Goal: Task Accomplishment & Management: Complete application form

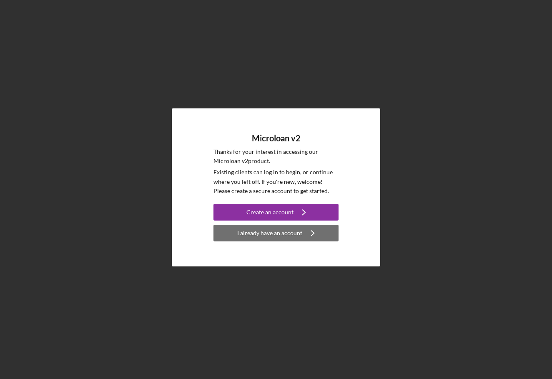
click at [254, 231] on div "I already have an account" at bounding box center [269, 233] width 65 height 17
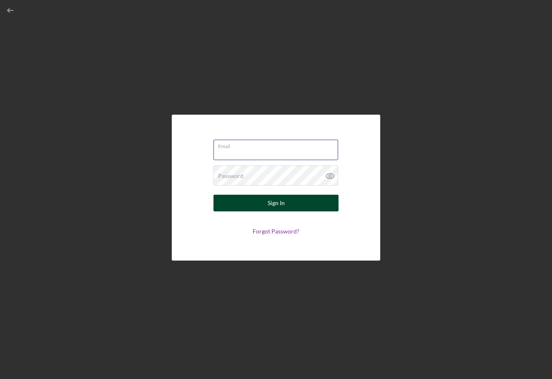
type input "[EMAIL_ADDRESS][DOMAIN_NAME]"
click at [276, 203] on button "Sign In" at bounding box center [275, 203] width 125 height 17
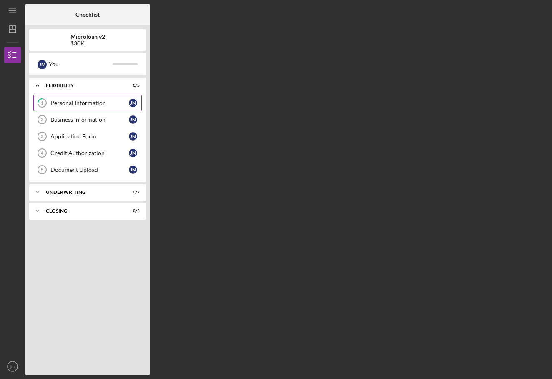
click at [103, 104] on div "Personal Information" at bounding box center [89, 103] width 78 height 7
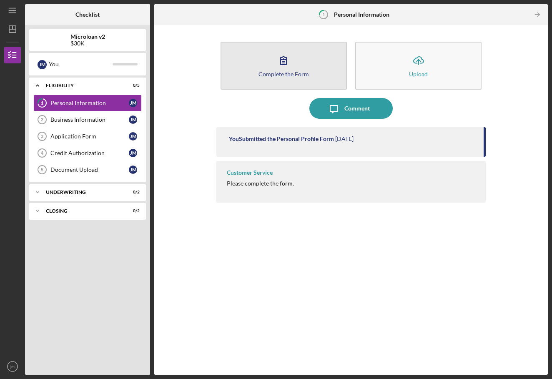
click at [309, 79] on button "Complete the Form Form" at bounding box center [283, 66] width 126 height 48
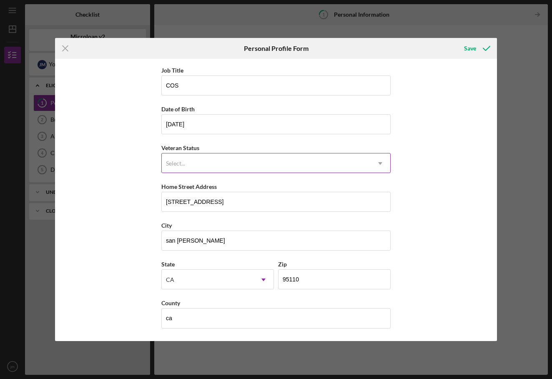
scroll to position [37, 0]
click at [480, 47] on icon "submit" at bounding box center [486, 48] width 21 height 21
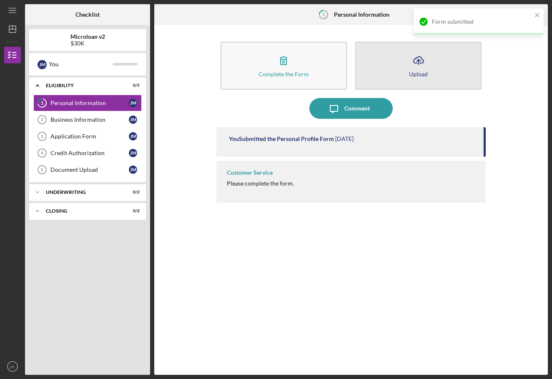
click at [438, 69] on button "Icon/Upload Upload" at bounding box center [418, 66] width 126 height 48
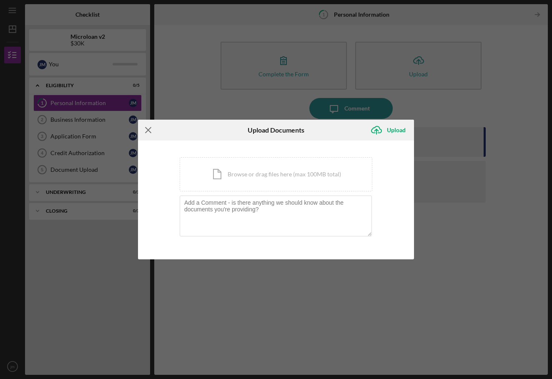
click at [154, 129] on icon "Icon/Menu Close" at bounding box center [148, 130] width 21 height 21
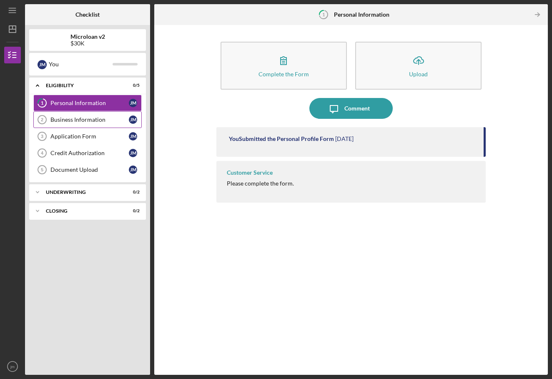
click at [102, 125] on link "Business Information 2 Business Information [PERSON_NAME]" at bounding box center [87, 119] width 108 height 17
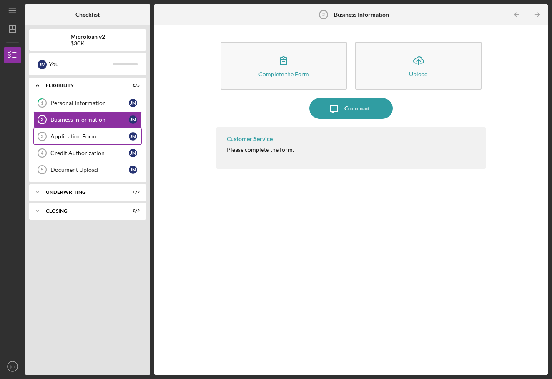
click at [97, 142] on link "Application Form 3 Application Form [PERSON_NAME]" at bounding box center [87, 136] width 108 height 17
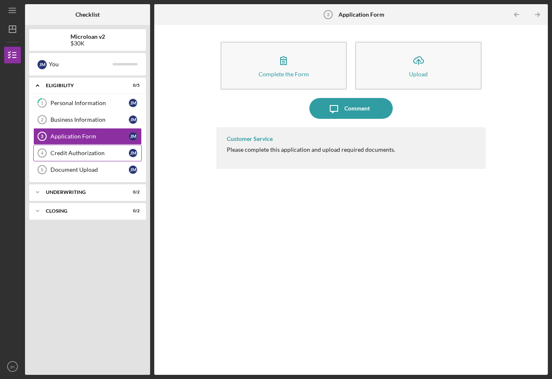
click at [97, 150] on div "Credit Authorization" at bounding box center [89, 153] width 78 height 7
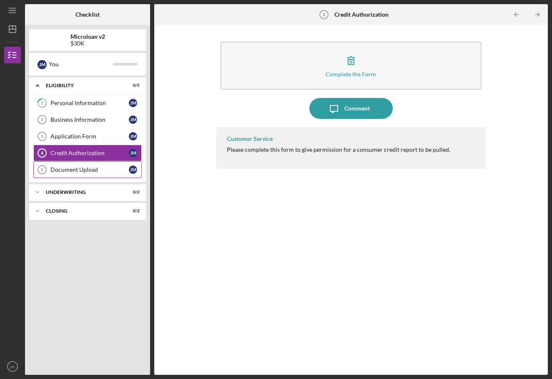
click at [93, 168] on div "Document Upload" at bounding box center [89, 169] width 78 height 7
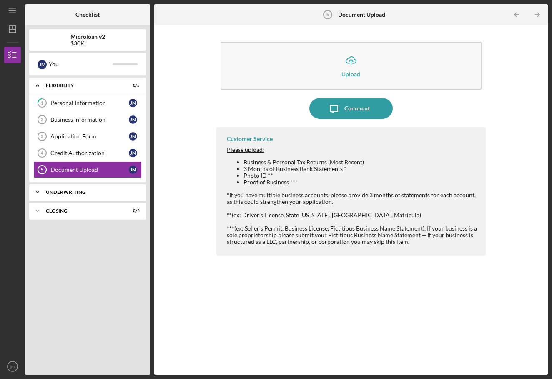
click at [63, 186] on div "Icon/Expander Underwriting 0 / 2" at bounding box center [87, 192] width 117 height 17
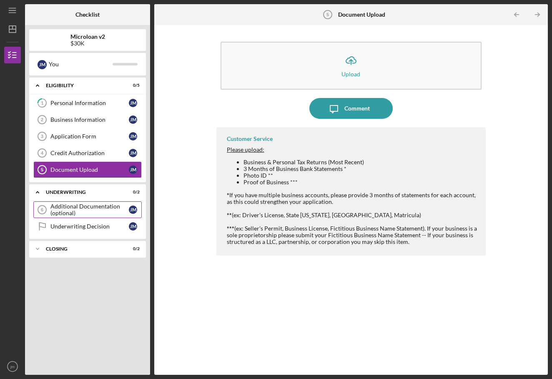
click at [63, 210] on div "Additional Documentation (optional)" at bounding box center [89, 209] width 78 height 13
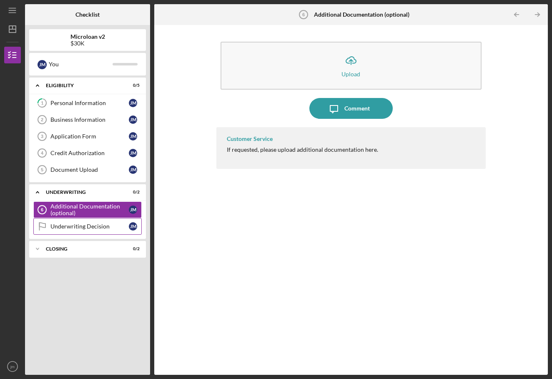
click at [84, 232] on link "Underwriting Decision Underwriting Decision [PERSON_NAME]" at bounding box center [87, 226] width 108 height 17
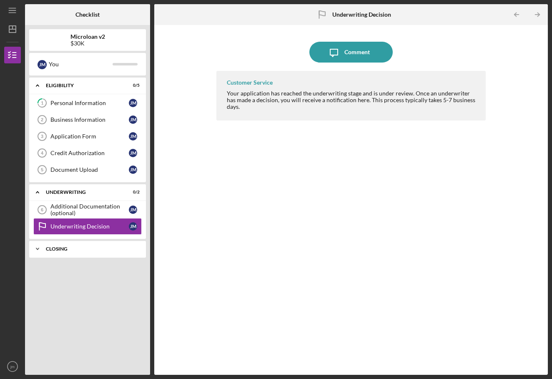
click at [83, 255] on div "Icon/Expander Closing 0 / 2" at bounding box center [87, 248] width 117 height 17
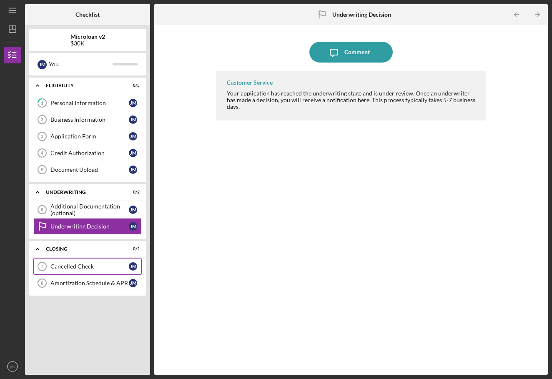
click at [61, 269] on div "Cancelled Check" at bounding box center [89, 266] width 78 height 7
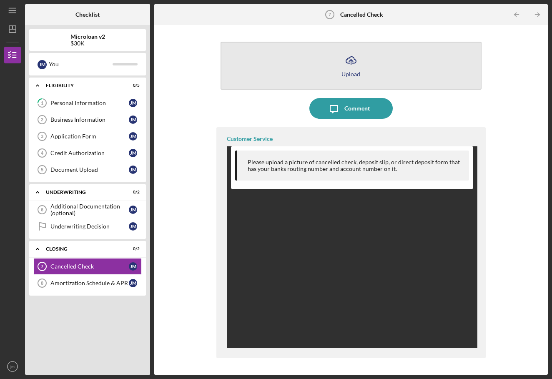
click at [337, 47] on button "Icon/Upload Upload" at bounding box center [350, 66] width 261 height 48
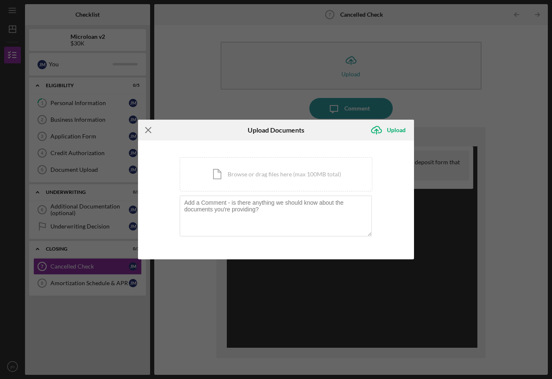
click at [154, 127] on icon "Icon/Menu Close" at bounding box center [148, 130] width 21 height 21
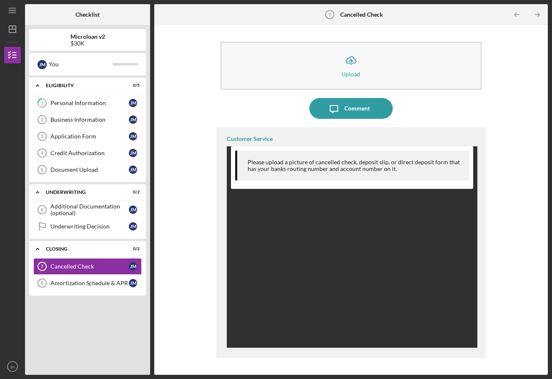
click at [327, 264] on div "Please upload a picture of cancelled check, deposit slip, or direct deposit for…" at bounding box center [352, 335] width 251 height 379
click at [282, 175] on div "Please upload a picture of cancelled check, deposit slip, or direct deposit for…" at bounding box center [352, 165] width 234 height 30
click at [92, 282] on div "Amortization Schedule & APR" at bounding box center [89, 283] width 78 height 7
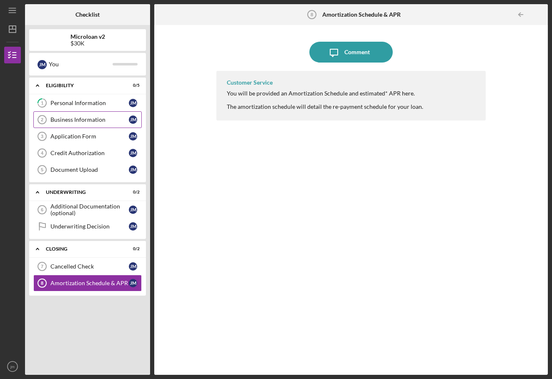
click at [75, 113] on link "Business Information 2 Business Information [PERSON_NAME]" at bounding box center [87, 119] width 108 height 17
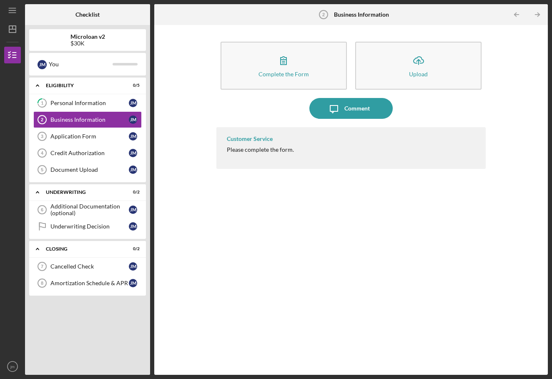
click at [89, 56] on div "[PERSON_NAME] You" at bounding box center [87, 64] width 117 height 22
click at [112, 61] on div "[PERSON_NAME] You" at bounding box center [87, 64] width 108 height 14
click at [123, 64] on div at bounding box center [124, 64] width 25 height 2
click at [71, 100] on div "Personal Information" at bounding box center [89, 103] width 78 height 7
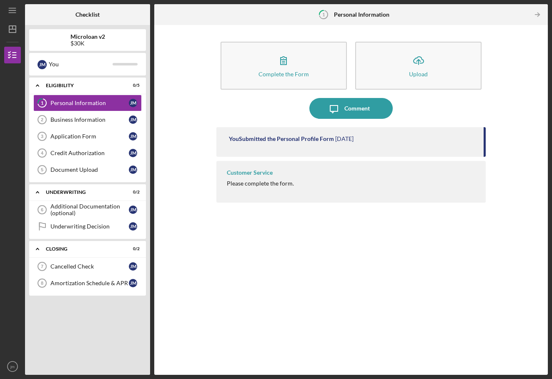
click at [98, 41] on div "$30K" at bounding box center [87, 43] width 35 height 7
click at [88, 120] on div "Business Information" at bounding box center [89, 119] width 78 height 7
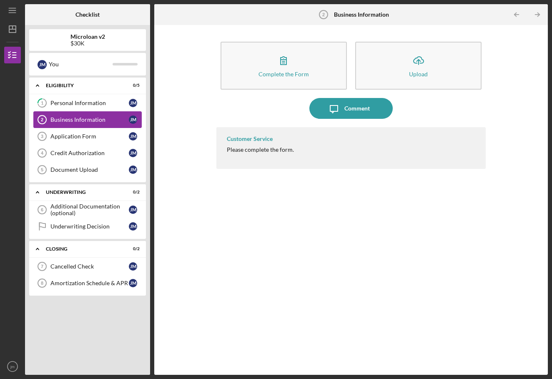
click at [72, 112] on link "Business Information 2 Business Information [PERSON_NAME]" at bounding box center [87, 119] width 108 height 17
click at [70, 99] on link "1 Personal Information [PERSON_NAME]" at bounding box center [87, 103] width 108 height 17
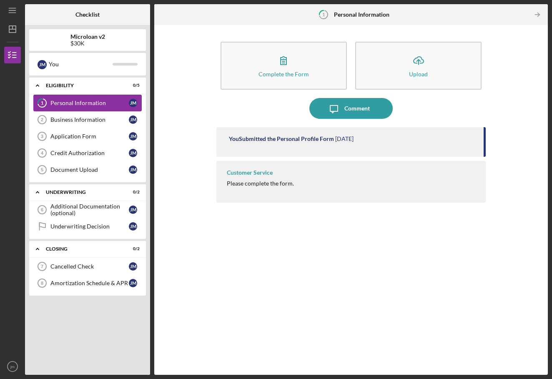
click at [80, 107] on link "1 Personal Information [PERSON_NAME]" at bounding box center [87, 103] width 108 height 17
click at [76, 120] on div "Business Information" at bounding box center [89, 119] width 78 height 7
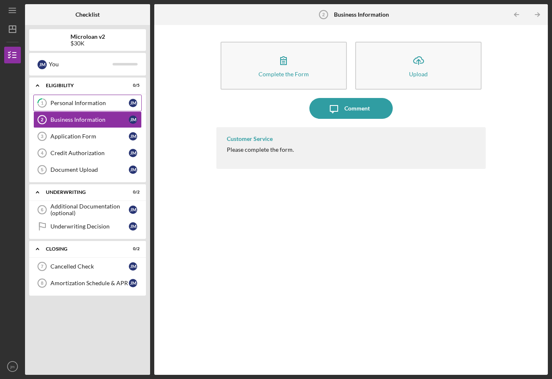
click at [81, 106] on link "1 Personal Information [PERSON_NAME]" at bounding box center [87, 103] width 108 height 17
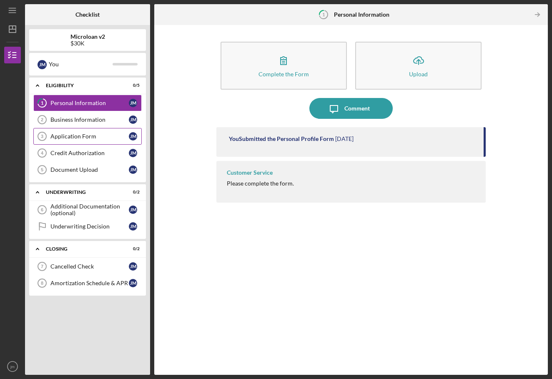
click at [90, 137] on div "Application Form" at bounding box center [89, 136] width 78 height 7
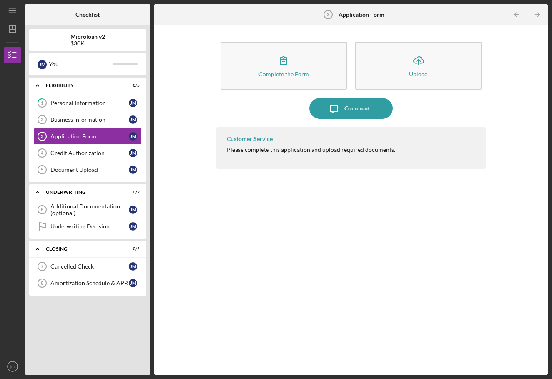
click at [258, 140] on div "Customer Service" at bounding box center [250, 138] width 46 height 7
click at [349, 104] on div "Comment" at bounding box center [356, 108] width 25 height 21
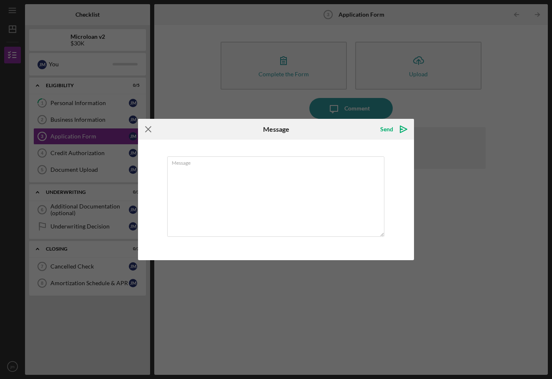
click at [152, 126] on icon "Icon/Menu Close" at bounding box center [148, 129] width 21 height 21
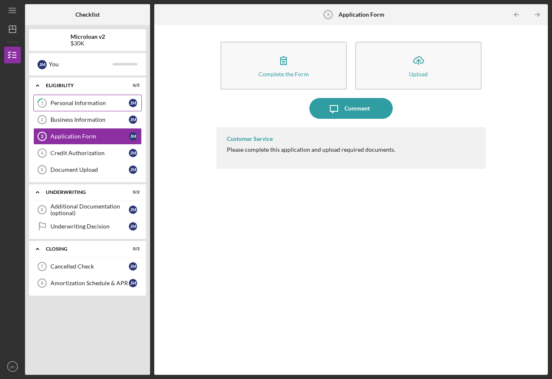
click at [83, 101] on div "Personal Information" at bounding box center [89, 103] width 78 height 7
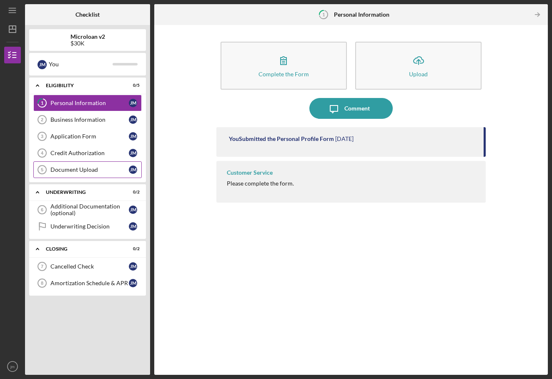
click at [85, 171] on div "Document Upload" at bounding box center [89, 169] width 78 height 7
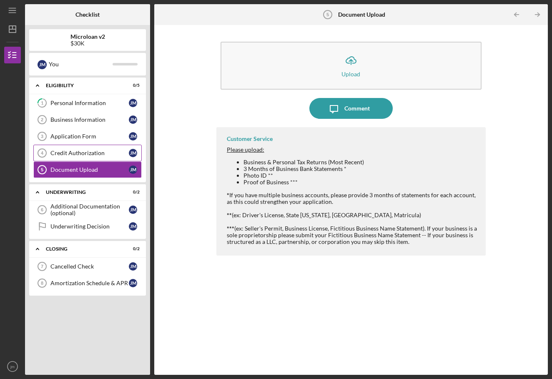
click at [81, 155] on div "Credit Authorization" at bounding box center [89, 153] width 78 height 7
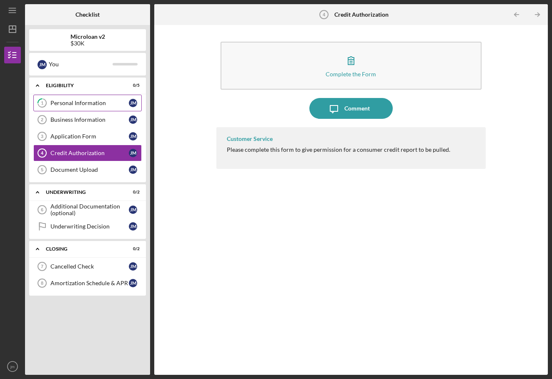
click at [78, 99] on link "1 Personal Information [PERSON_NAME]" at bounding box center [87, 103] width 108 height 17
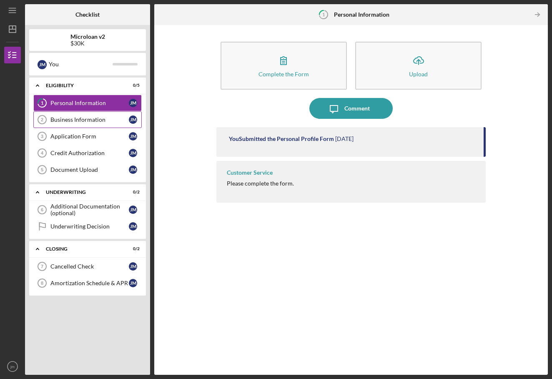
click at [100, 115] on link "Business Information 2 Business Information [PERSON_NAME]" at bounding box center [87, 119] width 108 height 17
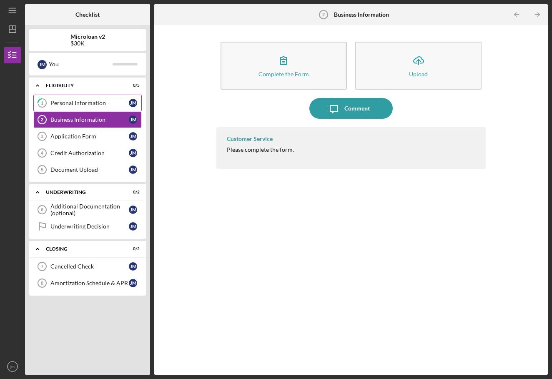
click at [95, 106] on link "1 Personal Information [PERSON_NAME]" at bounding box center [87, 103] width 108 height 17
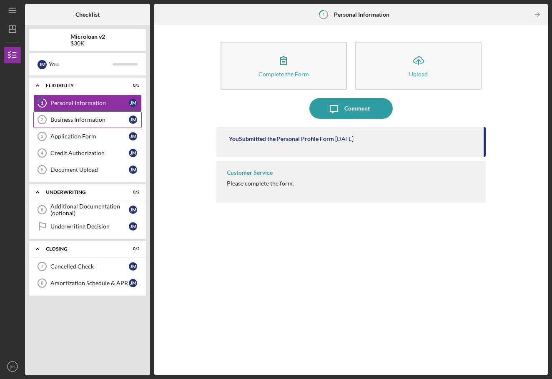
click at [96, 122] on div "Business Information" at bounding box center [89, 119] width 78 height 7
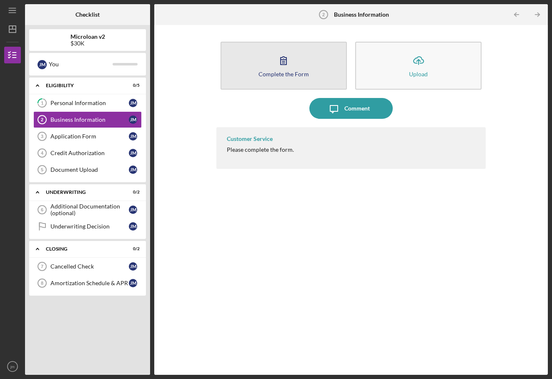
click at [278, 85] on button "Complete the Form Form" at bounding box center [283, 66] width 126 height 48
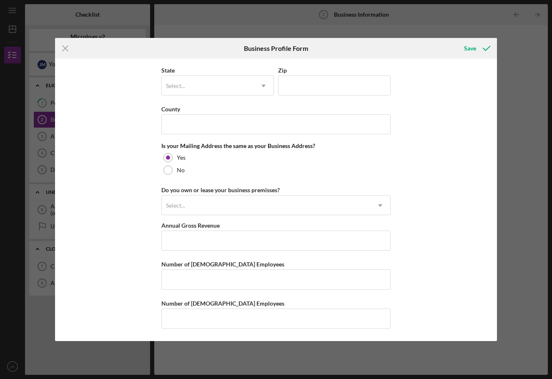
scroll to position [570, 0]
click at [61, 47] on icon "Icon/Menu Close" at bounding box center [65, 48] width 21 height 21
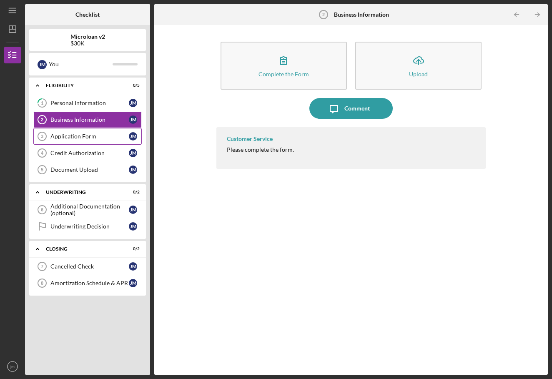
click at [57, 130] on link "Application Form 3 Application Form [PERSON_NAME]" at bounding box center [87, 136] width 108 height 17
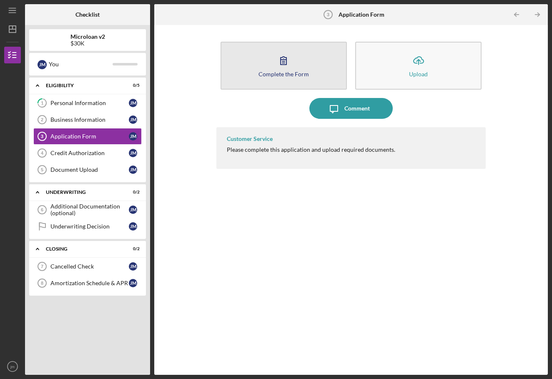
click at [237, 78] on button "Complete the Form Form" at bounding box center [283, 66] width 126 height 48
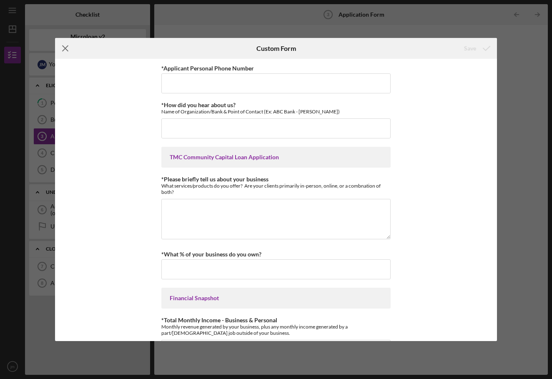
click at [60, 42] on icon "Icon/Menu Close" at bounding box center [65, 48] width 21 height 21
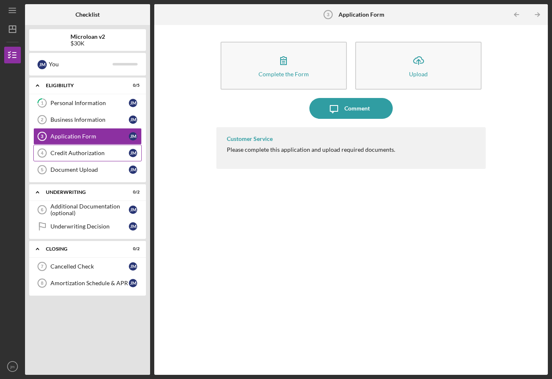
click at [59, 155] on div "Credit Authorization" at bounding box center [89, 153] width 78 height 7
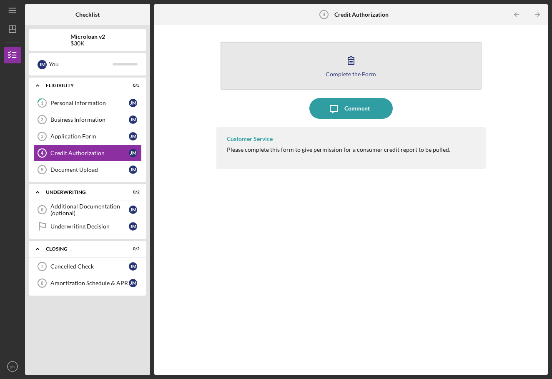
click at [242, 73] on button "Complete the Form Form" at bounding box center [350, 66] width 261 height 48
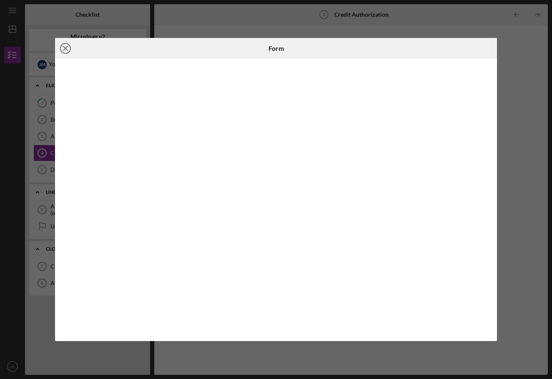
click at [65, 42] on icon "Icon/Close" at bounding box center [65, 48] width 21 height 21
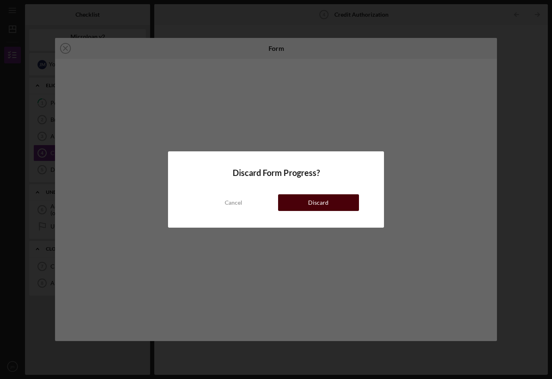
click at [302, 202] on button "Discard" at bounding box center [318, 202] width 81 height 17
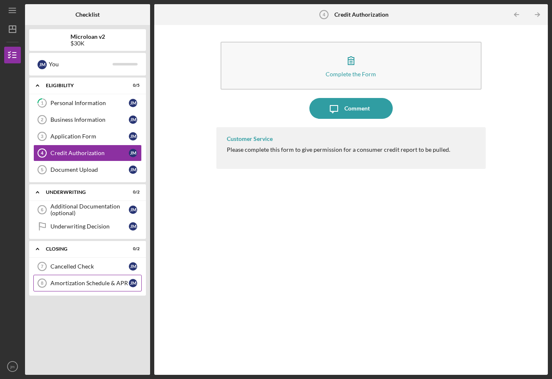
click at [63, 282] on div "Amortization Schedule & APR" at bounding box center [89, 283] width 78 height 7
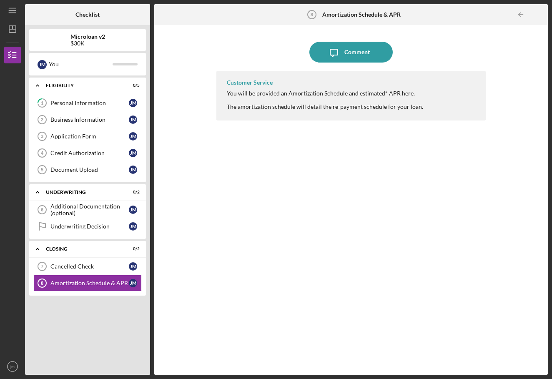
click at [250, 91] on div "You will be provided an Amortization Schedule and estimated* APR here." at bounding box center [325, 93] width 196 height 7
click at [85, 157] on link "Credit Authorization 4 Credit Authorization [PERSON_NAME]" at bounding box center [87, 153] width 108 height 17
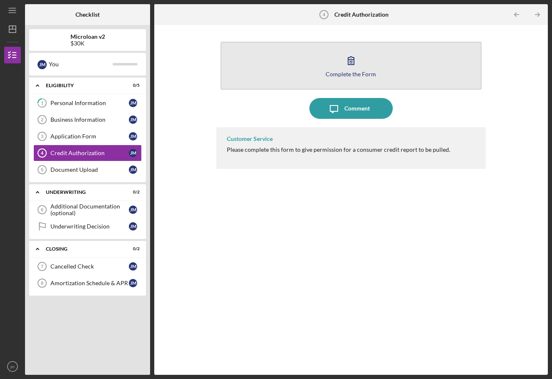
click at [262, 75] on button "Complete the Form Form" at bounding box center [350, 66] width 261 height 48
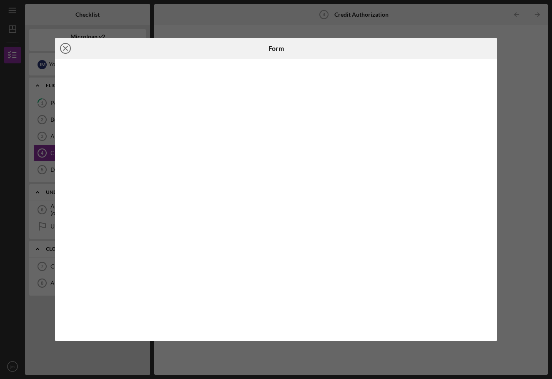
click at [69, 49] on icon "Icon/Close" at bounding box center [65, 48] width 21 height 21
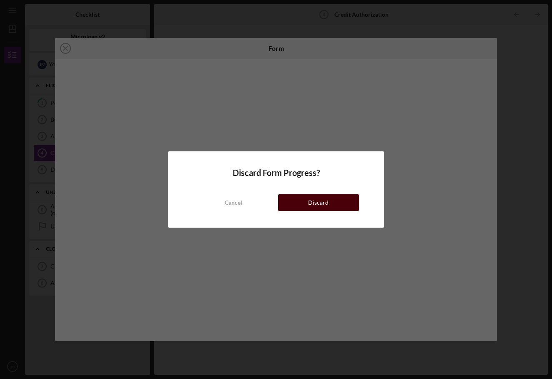
click at [314, 208] on div "Discard" at bounding box center [318, 202] width 20 height 17
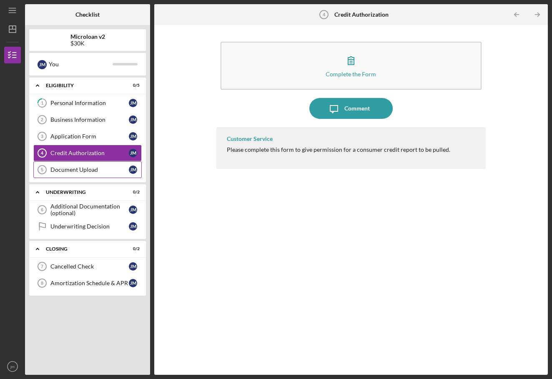
click at [62, 170] on div "Document Upload" at bounding box center [89, 169] width 78 height 7
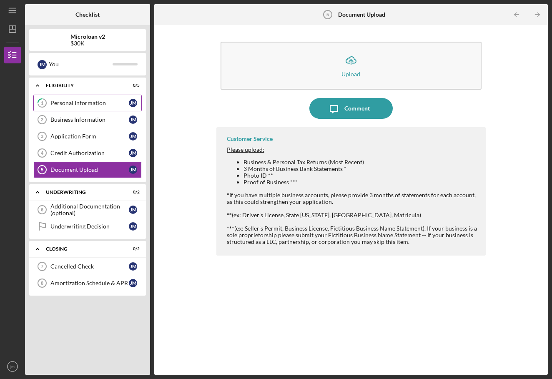
click at [78, 101] on div "Personal Information" at bounding box center [89, 103] width 78 height 7
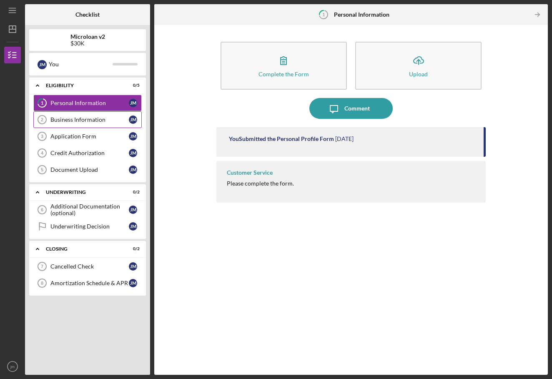
click at [87, 125] on link "Business Information 2 Business Information [PERSON_NAME]" at bounding box center [87, 119] width 108 height 17
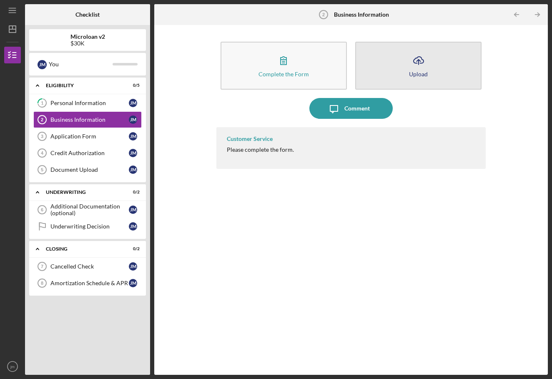
click at [387, 70] on button "Icon/Upload Upload" at bounding box center [418, 66] width 126 height 48
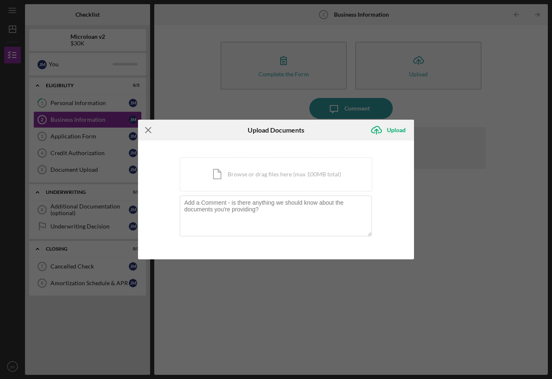
click at [144, 128] on icon "Icon/Menu Close" at bounding box center [148, 130] width 21 height 21
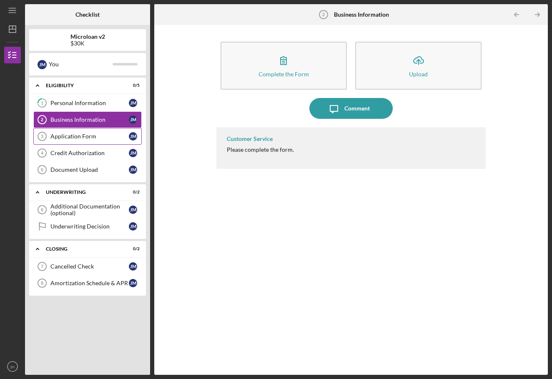
click at [86, 130] on link "Application Form 3 Application Form [PERSON_NAME]" at bounding box center [87, 136] width 108 height 17
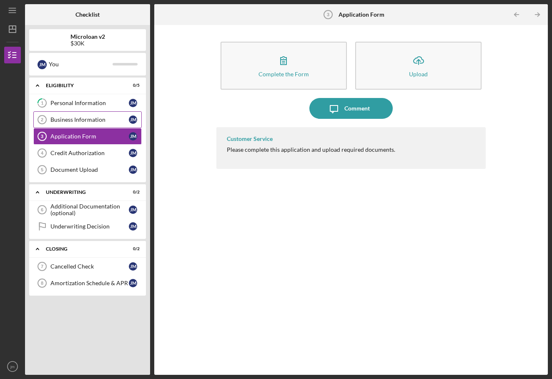
click at [84, 121] on div "Business Information" at bounding box center [89, 119] width 78 height 7
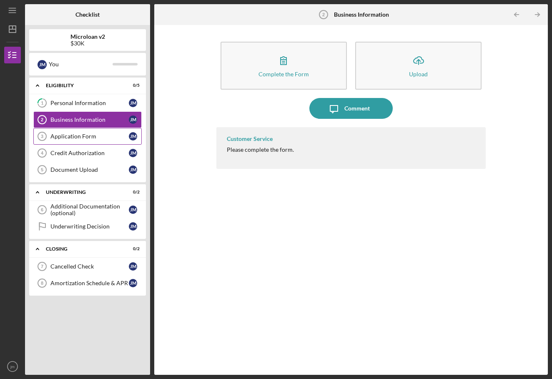
click at [97, 134] on div "Application Form" at bounding box center [89, 136] width 78 height 7
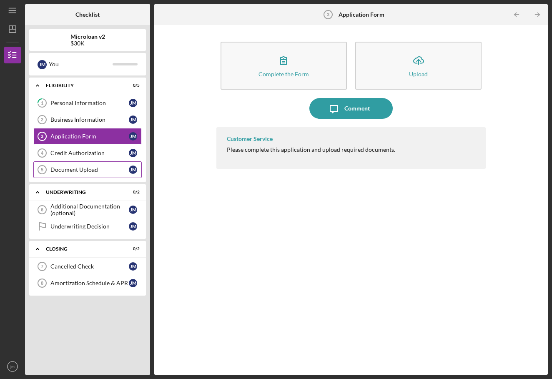
click at [91, 161] on link "Document Upload 5 Document Upload [PERSON_NAME]" at bounding box center [87, 169] width 108 height 17
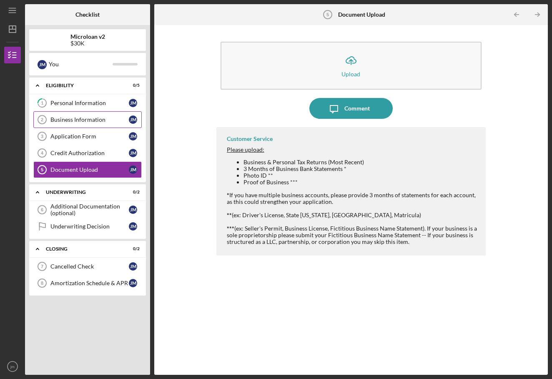
click at [82, 120] on div "Business Information" at bounding box center [89, 119] width 78 height 7
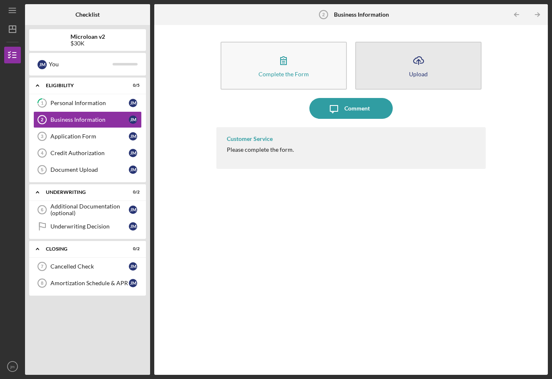
click at [424, 60] on icon "Icon/Upload" at bounding box center [418, 60] width 21 height 21
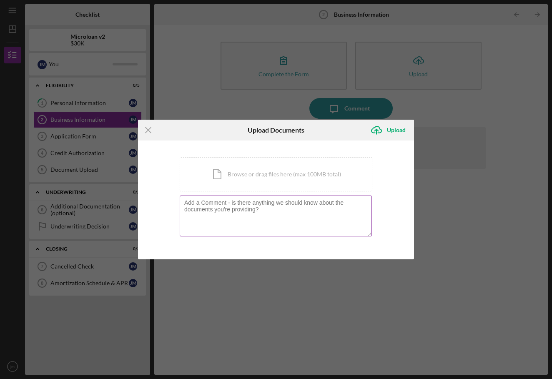
click at [231, 202] on textarea at bounding box center [276, 215] width 192 height 41
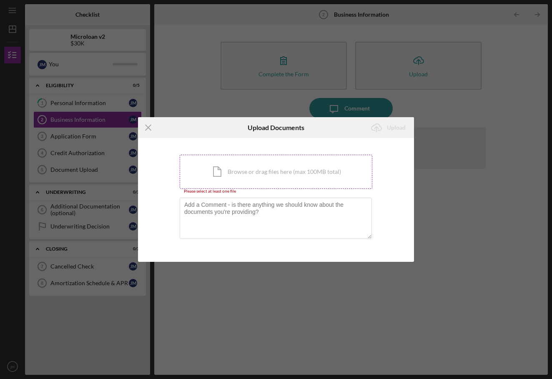
click at [236, 187] on div "Icon/Document Browse or drag files here (max 100MB total) Tap to choose files o…" at bounding box center [276, 172] width 192 height 34
click at [129, 121] on div "Icon/Menu Close Upload Documents Icon/Upload Upload You're uploading documents …" at bounding box center [276, 189] width 552 height 379
click at [141, 128] on icon "Icon/Menu Close" at bounding box center [148, 127] width 21 height 21
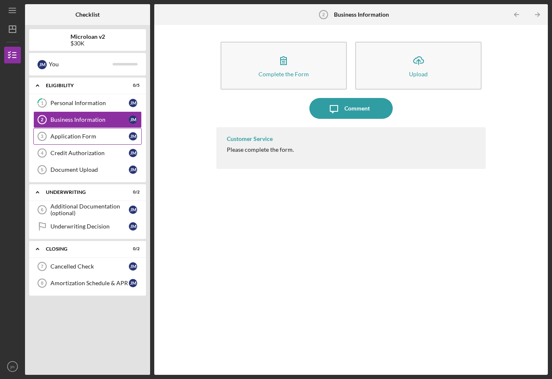
click at [97, 138] on div "Application Form" at bounding box center [89, 136] width 78 height 7
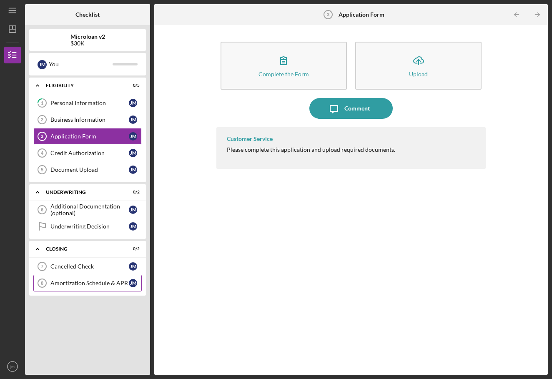
click at [70, 278] on link "Amortization Schedule & [DATE] Amortization [PERSON_NAME] & APR [PERSON_NAME]" at bounding box center [87, 283] width 108 height 17
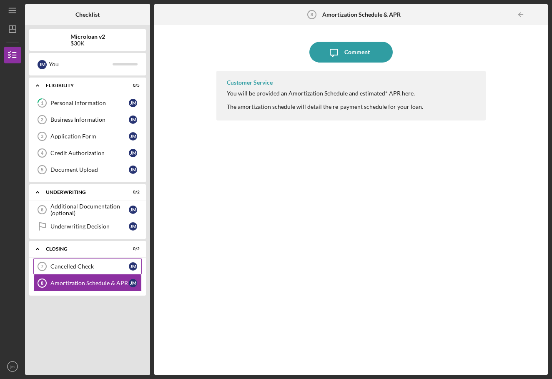
click at [65, 260] on link "Cancelled Check 7 Cancelled Check [PERSON_NAME]" at bounding box center [87, 266] width 108 height 17
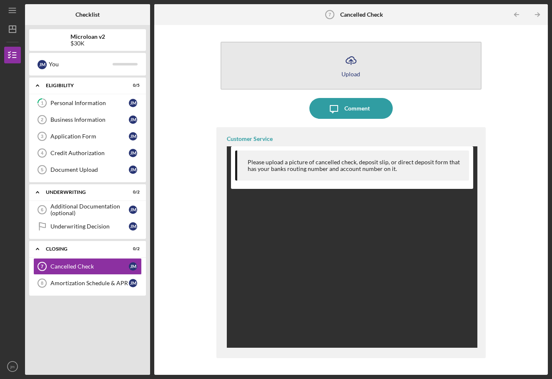
click at [340, 75] on button "Icon/Upload Upload" at bounding box center [350, 66] width 261 height 48
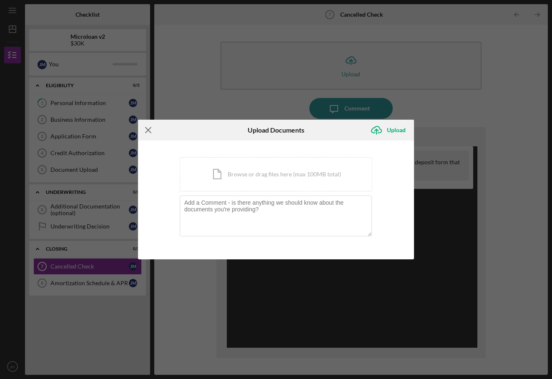
click at [145, 128] on icon "Icon/Menu Close" at bounding box center [148, 130] width 21 height 21
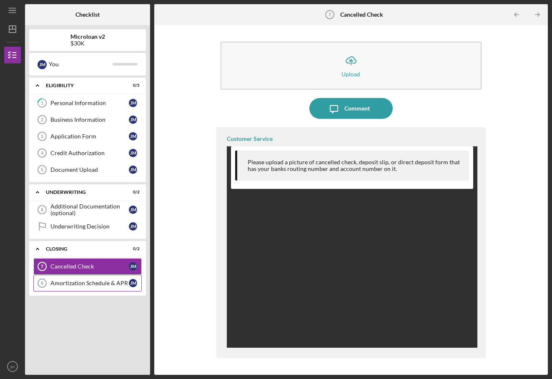
click at [86, 280] on div "Amortization Schedule & APR" at bounding box center [89, 283] width 78 height 7
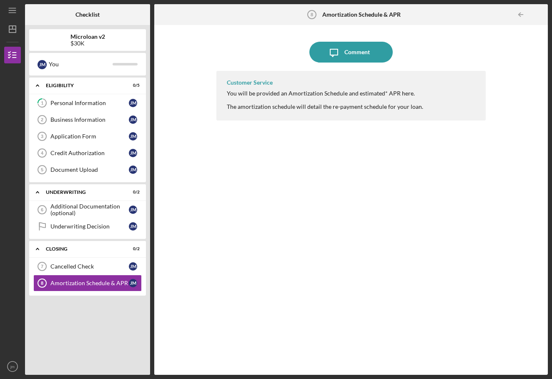
click at [255, 82] on div "Customer Service" at bounding box center [250, 82] width 46 height 7
click at [359, 62] on div "Icon/Message Comment" at bounding box center [351, 52] width 270 height 21
click at [361, 53] on div "Comment" at bounding box center [356, 52] width 25 height 21
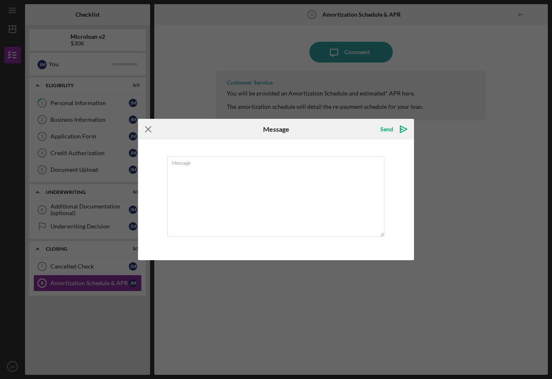
click at [144, 130] on icon "Icon/Menu Close" at bounding box center [148, 129] width 21 height 21
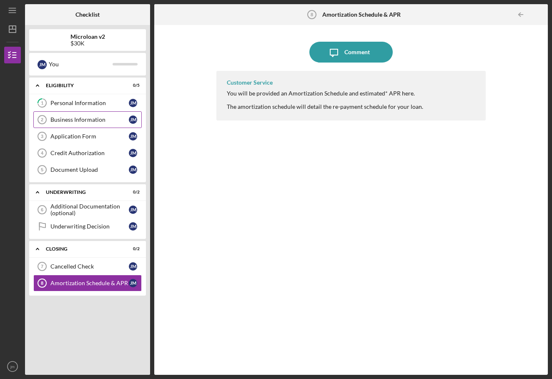
click at [97, 123] on link "Business Information 2 Business Information [PERSON_NAME]" at bounding box center [87, 119] width 108 height 17
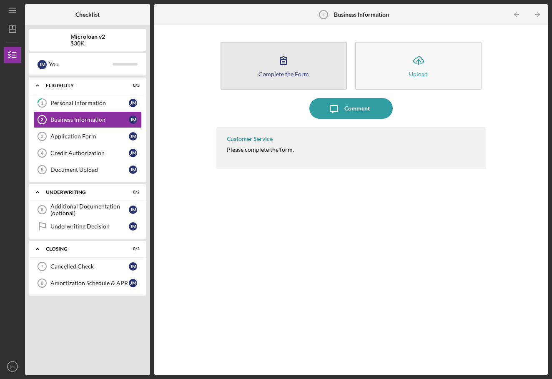
click at [242, 70] on button "Complete the Form Form" at bounding box center [283, 66] width 126 height 48
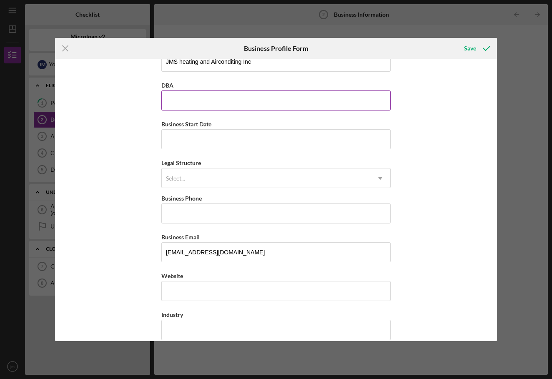
scroll to position [23, 0]
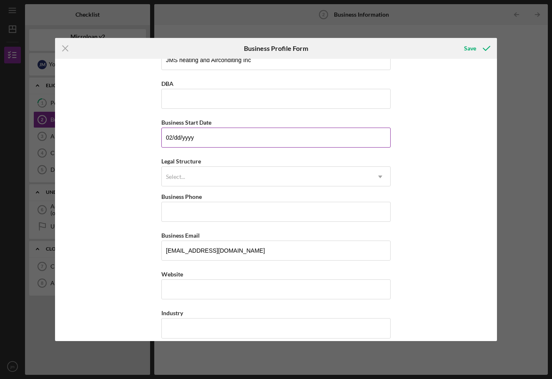
click at [177, 137] on input "02/dd/yyyy" at bounding box center [275, 137] width 229 height 20
click at [209, 138] on input "02/22/yyyy" at bounding box center [275, 137] width 229 height 20
type input "[DATE]"
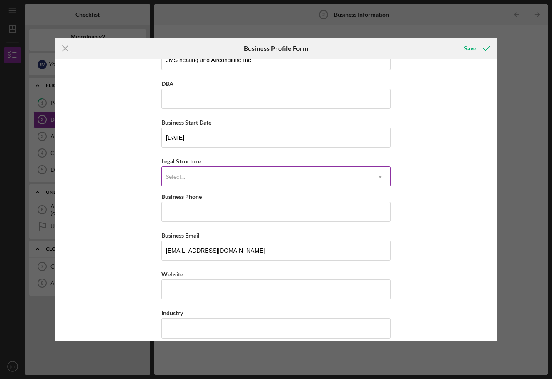
click at [177, 173] on div "Select..." at bounding box center [175, 176] width 19 height 7
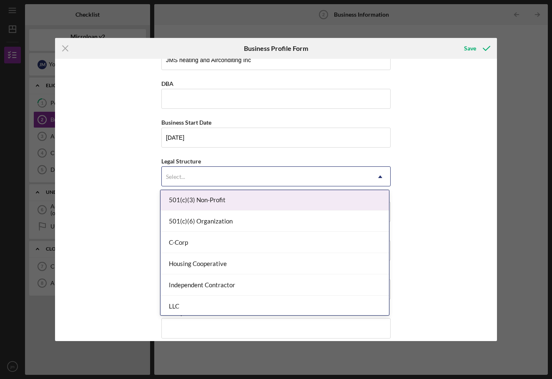
scroll to position [44, 0]
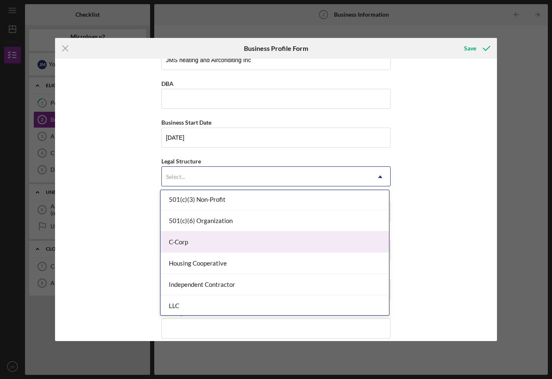
click at [187, 245] on div "C-Corp" at bounding box center [274, 241] width 228 height 21
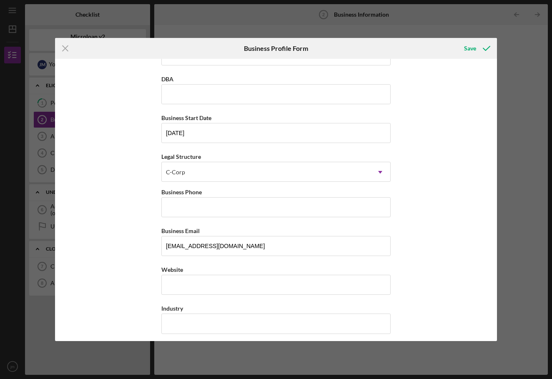
scroll to position [31, 0]
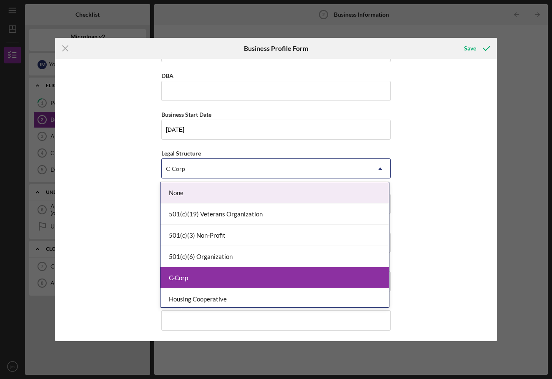
drag, startPoint x: 198, startPoint y: 168, endPoint x: 213, endPoint y: 245, distance: 78.5
click at [203, 196] on body "Icon/Menu Business Information 2 Business Information Checklist Microloan v2 $3…" at bounding box center [276, 189] width 552 height 379
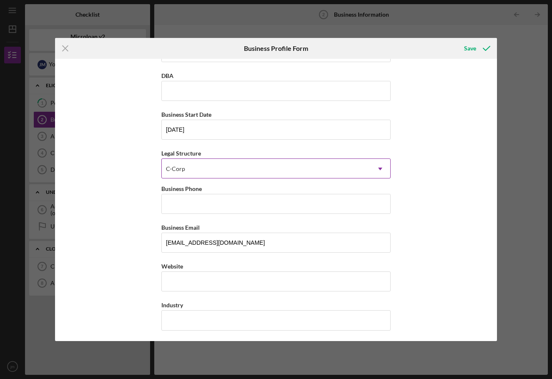
click at [186, 171] on div "C-Corp" at bounding box center [266, 168] width 208 height 19
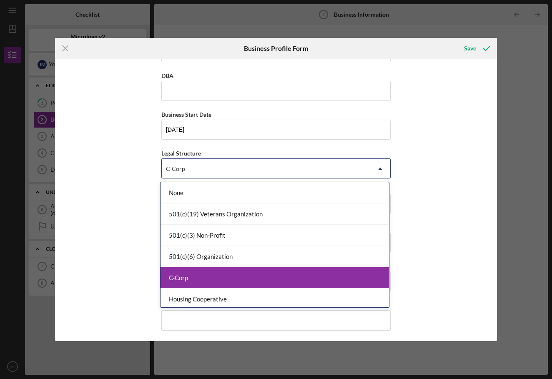
scroll to position [0, 0]
click at [179, 277] on div "C-Corp" at bounding box center [274, 277] width 228 height 21
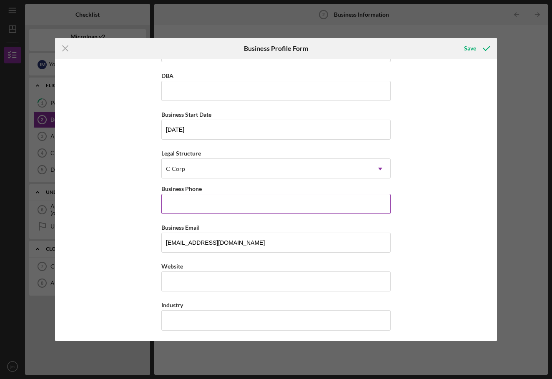
click at [197, 190] on label "Business Phone" at bounding box center [181, 188] width 40 height 7
click at [197, 194] on input "Business Phone" at bounding box center [275, 204] width 229 height 20
type input "[PHONE_NUMBER]"
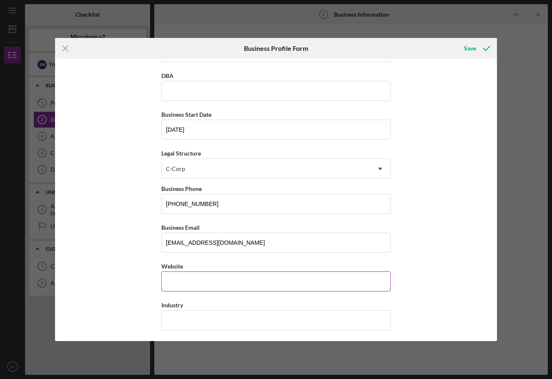
click at [189, 283] on input "Website" at bounding box center [275, 281] width 229 height 20
paste input "j"
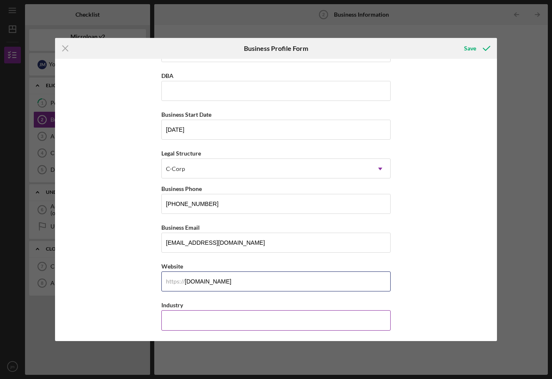
type input "[DOMAIN_NAME]"
click at [171, 317] on input "Industry" at bounding box center [275, 320] width 229 height 20
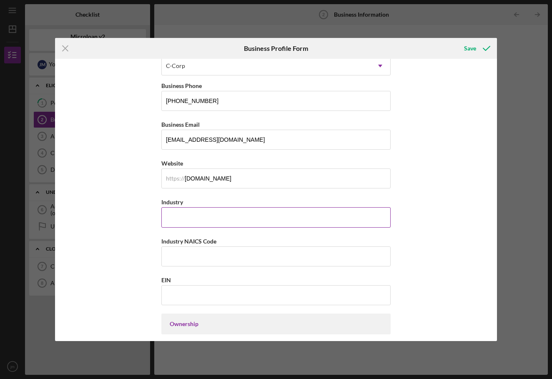
scroll to position [135, 0]
click at [183, 251] on input "Industry NAICS Code" at bounding box center [275, 256] width 229 height 20
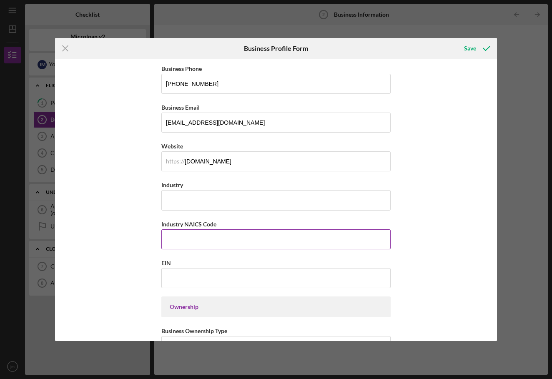
scroll to position [152, 0]
drag, startPoint x: 219, startPoint y: 224, endPoint x: 160, endPoint y: 224, distance: 58.3
click at [161, 224] on div "Industry NAICS Code" at bounding box center [275, 223] width 229 height 10
copy label "Industry NAICS Code"
click at [170, 235] on input "Industry NAICS Code" at bounding box center [275, 239] width 229 height 20
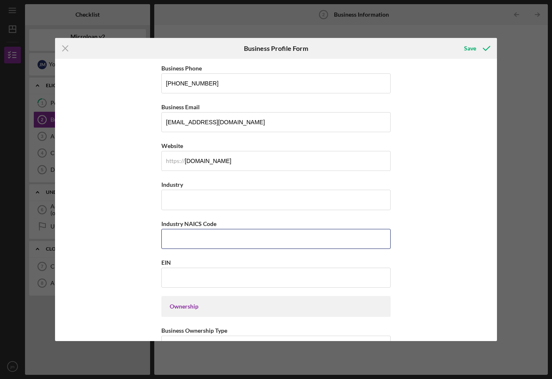
paste input "333415"
type input "333415"
click at [171, 198] on input "Industry" at bounding box center [275, 200] width 229 height 20
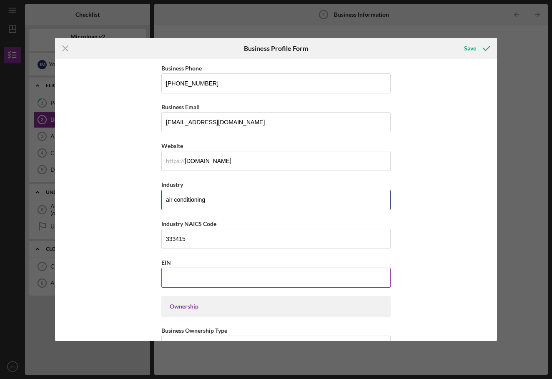
type input "air conditioning"
click at [177, 279] on input "EIN" at bounding box center [275, 277] width 229 height 20
type input "4#-#######"
type input "[US_EMPLOYER_IDENTIFICATION_NUMBER]"
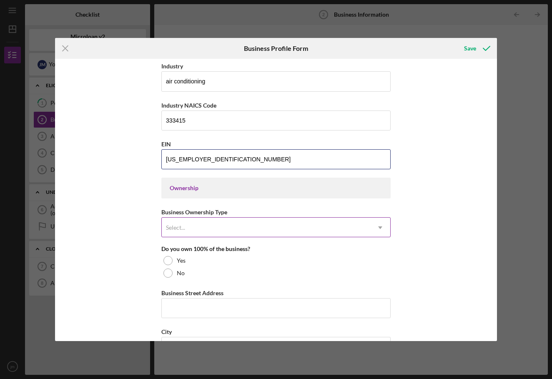
scroll to position [280, 0]
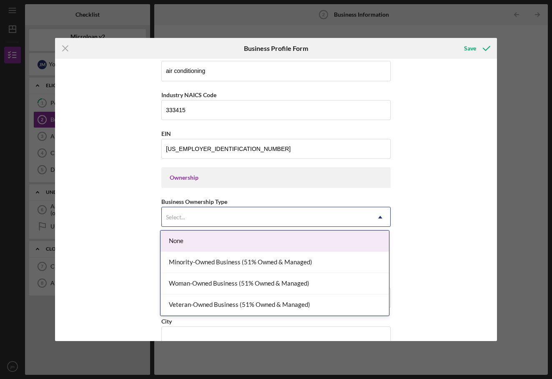
click at [228, 217] on div "Select..." at bounding box center [266, 216] width 208 height 19
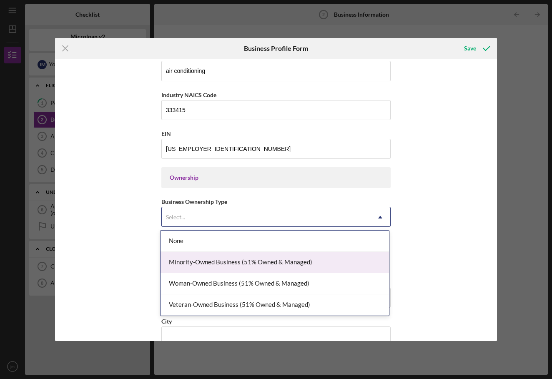
click at [205, 265] on div "Minority-Owned Business (51% Owned & Managed)" at bounding box center [274, 262] width 228 height 21
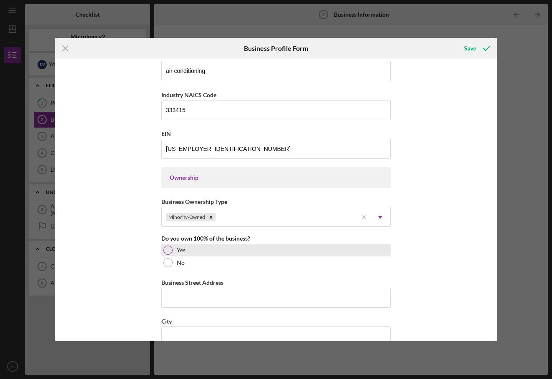
click at [177, 250] on label "Yes" at bounding box center [181, 250] width 9 height 7
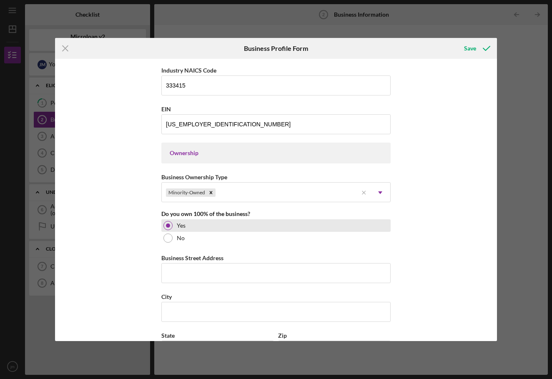
scroll to position [305, 0]
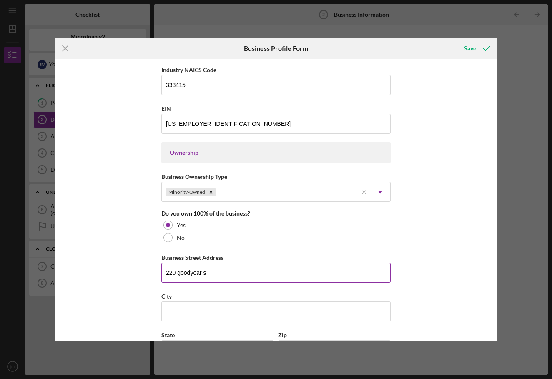
type input "[STREET_ADDRESS]"
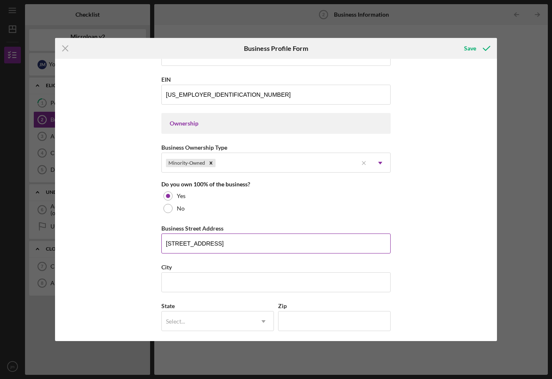
scroll to position [335, 0]
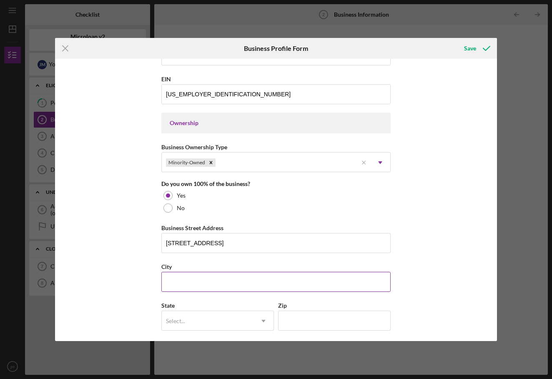
type input "[PERSON_NAME]"
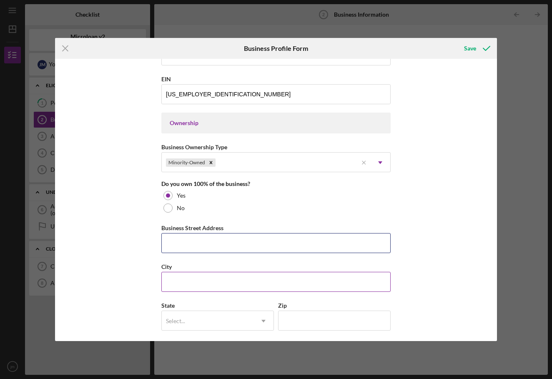
type input "[STREET_ADDRESS]"
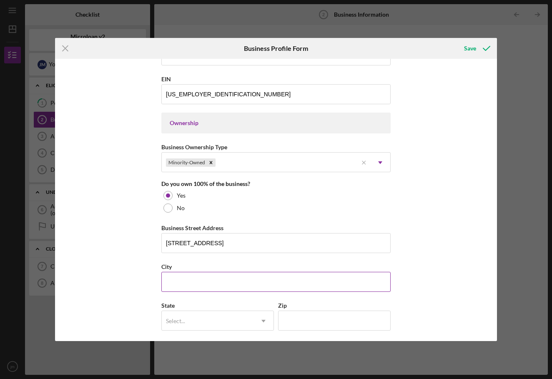
type input "[GEOGRAPHIC_DATA][PERSON_NAME]"
type input "CA"
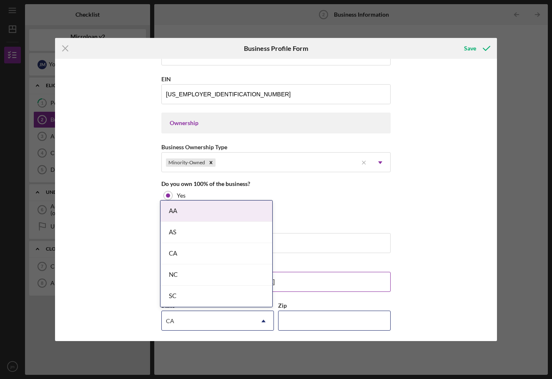
type input "95110"
type input "[PERSON_NAME]"
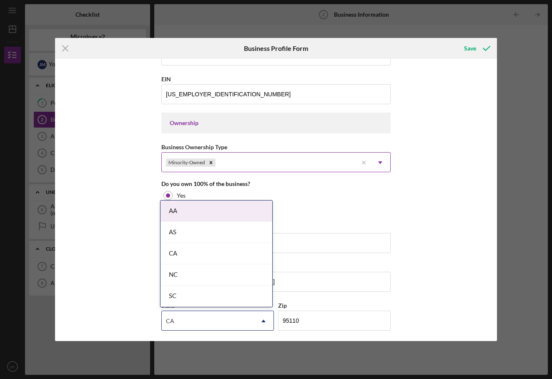
click at [205, 157] on div "Minority-Owned" at bounding box center [191, 162] width 52 height 10
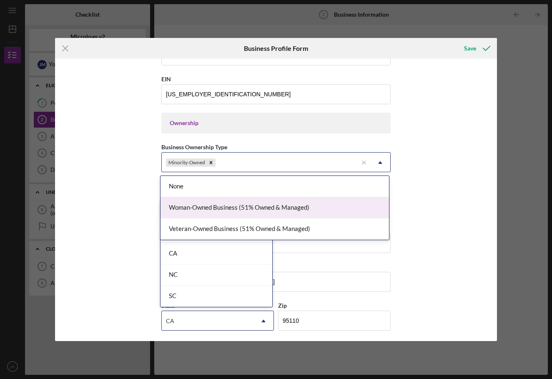
click at [100, 253] on div "Business Name JMS heating and Airconditing Inc DBA [PERSON_NAME] Business Start…" at bounding box center [275, 200] width 441 height 282
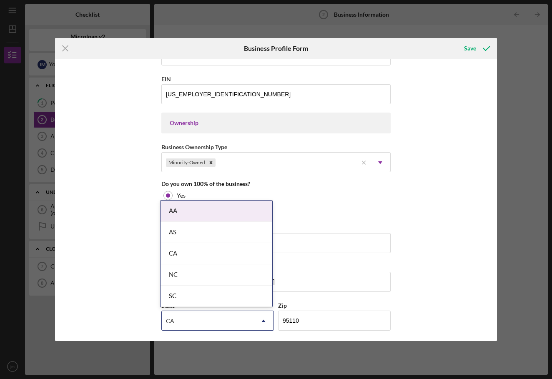
click at [100, 275] on div "Business Name JMS heating and Airconditing Inc DBA [PERSON_NAME] Business Start…" at bounding box center [275, 200] width 441 height 282
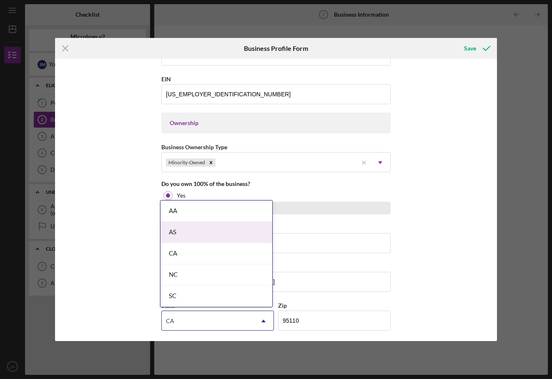
click at [319, 206] on div "No" at bounding box center [275, 208] width 229 height 12
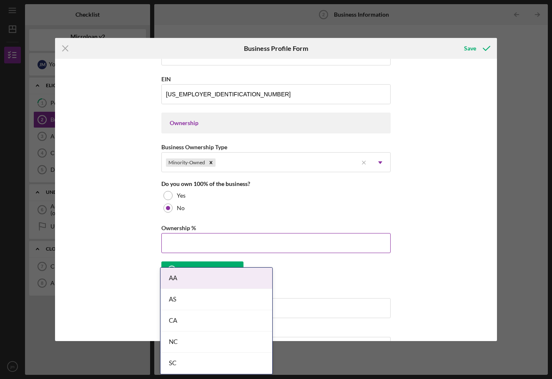
click at [223, 250] on input "Ownership %" at bounding box center [275, 243] width 229 height 20
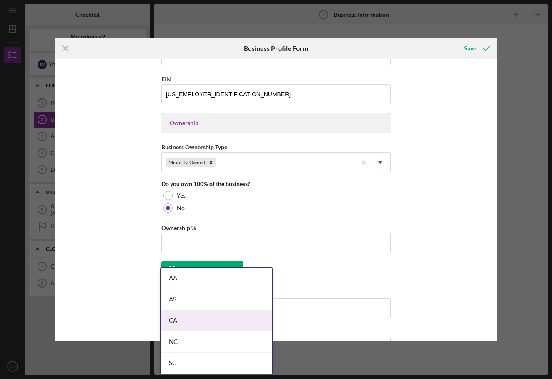
click at [173, 324] on body "Icon/Menu Business Information 2 Business Information Checklist Microloan v2 $3…" at bounding box center [276, 189] width 552 height 379
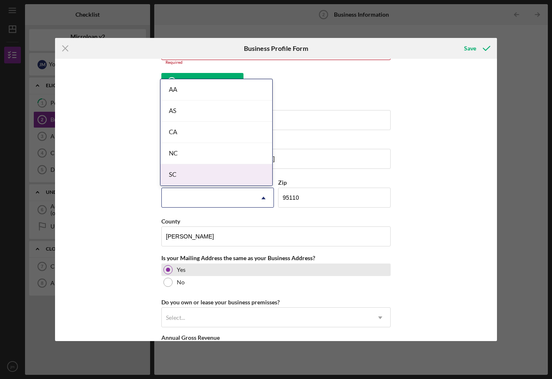
click at [198, 268] on div "Yes" at bounding box center [275, 269] width 229 height 12
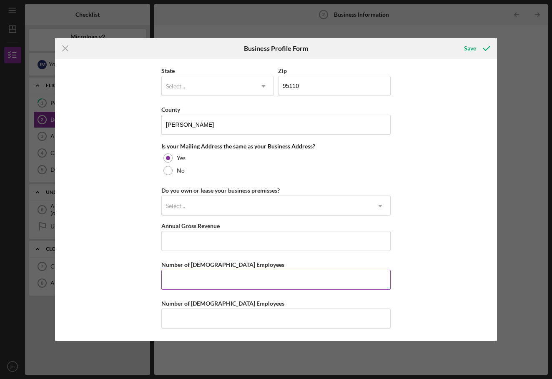
scroll to position [641, 0]
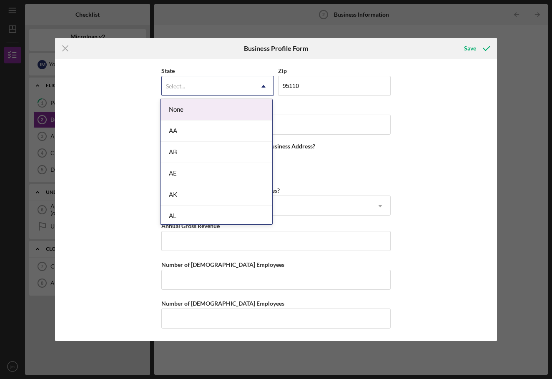
click at [230, 88] on div "Select..." at bounding box center [208, 86] width 92 height 19
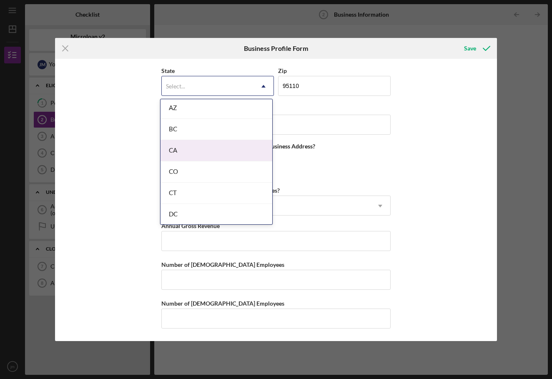
click at [179, 146] on div "CA" at bounding box center [216, 150] width 112 height 21
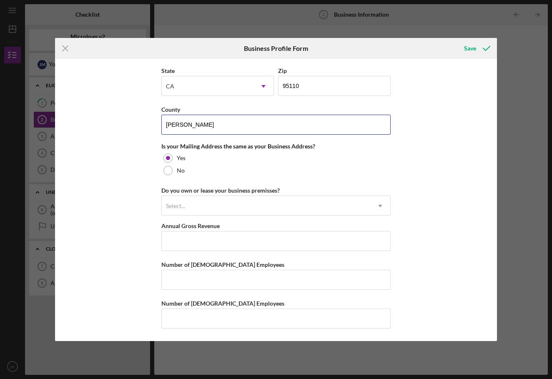
drag, startPoint x: 232, startPoint y: 123, endPoint x: 145, endPoint y: 122, distance: 87.5
click at [145, 122] on div "Business Name JMS heating and Airconditing Inc DBA [PERSON_NAME] Business Start…" at bounding box center [275, 200] width 441 height 282
type input "s"
type input "c"
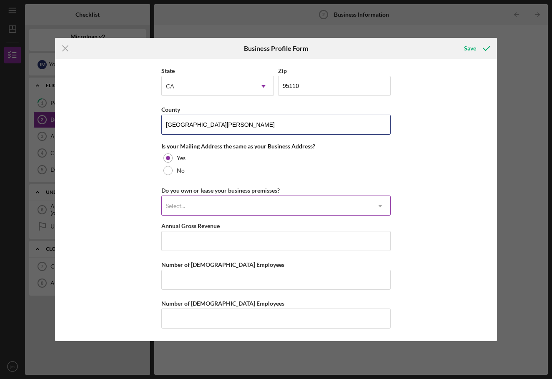
type input "[GEOGRAPHIC_DATA][PERSON_NAME]"
click at [190, 214] on div "Select..." at bounding box center [266, 205] width 208 height 19
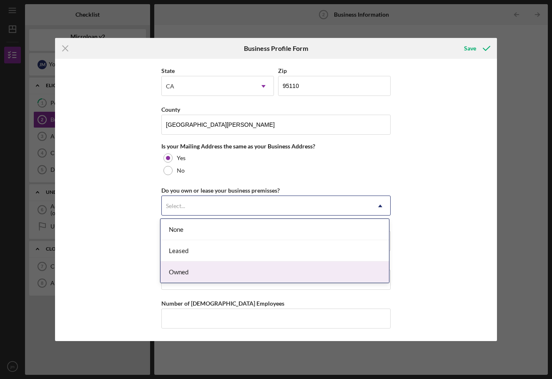
click at [183, 271] on div "Owned" at bounding box center [274, 271] width 228 height 21
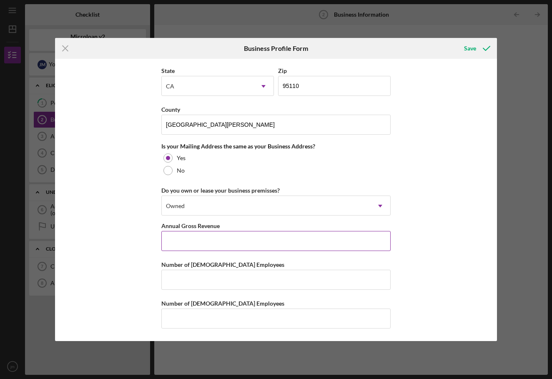
click at [194, 243] on input "Annual Gross Revenue" at bounding box center [275, 241] width 229 height 20
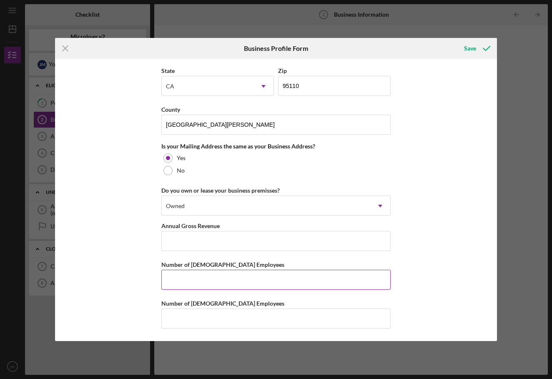
click at [202, 278] on input "Number of [DEMOGRAPHIC_DATA] Employees" at bounding box center [275, 280] width 229 height 20
type input "2"
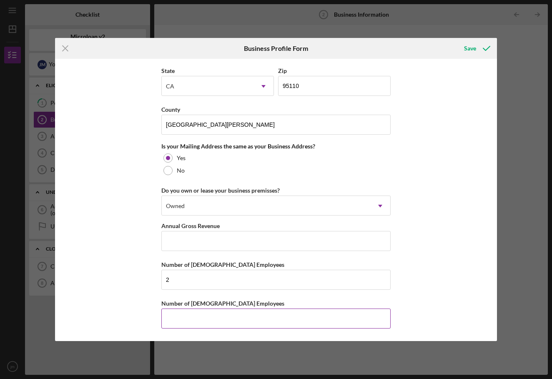
click at [190, 325] on input "Number of [DEMOGRAPHIC_DATA] Employees" at bounding box center [275, 318] width 229 height 20
type input "0"
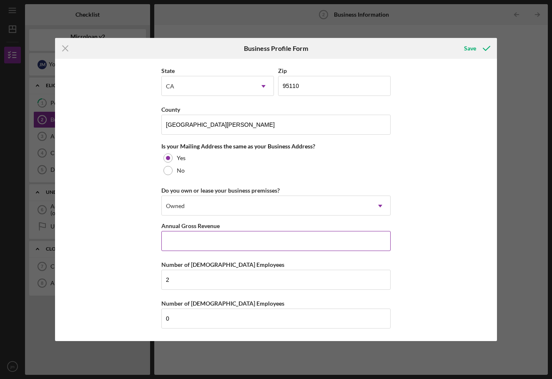
click at [198, 235] on input "Annual Gross Revenue" at bounding box center [275, 241] width 229 height 20
type input "$4"
type input "$50,000"
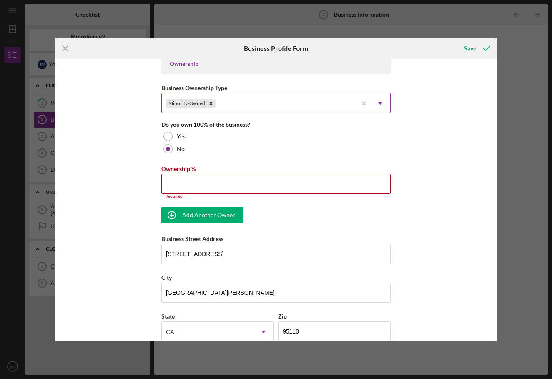
scroll to position [398, 0]
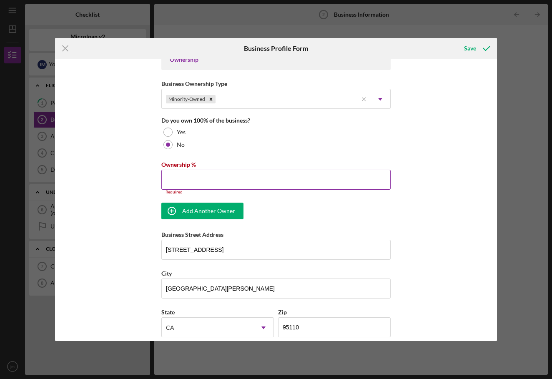
click at [220, 185] on input "Ownership %" at bounding box center [275, 180] width 229 height 20
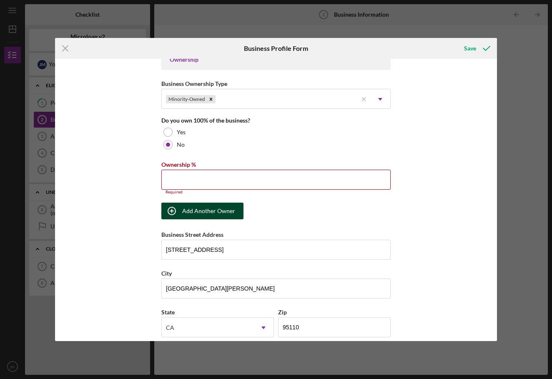
click at [198, 210] on div "Add Another Owner" at bounding box center [208, 210] width 53 height 17
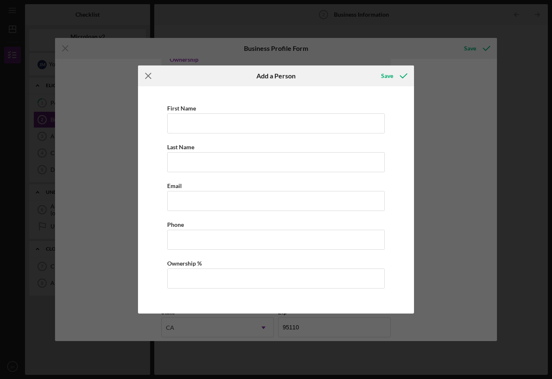
click at [147, 81] on icon "Icon/Menu Close" at bounding box center [148, 75] width 21 height 21
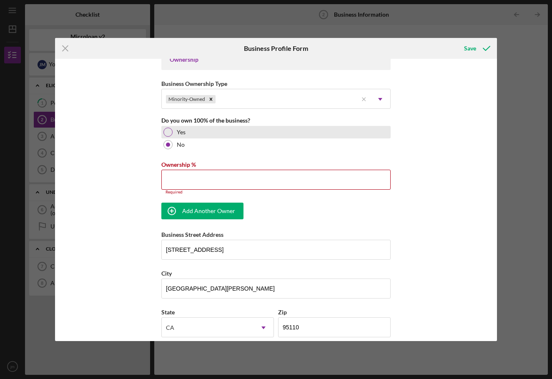
click at [166, 134] on div at bounding box center [167, 131] width 9 height 9
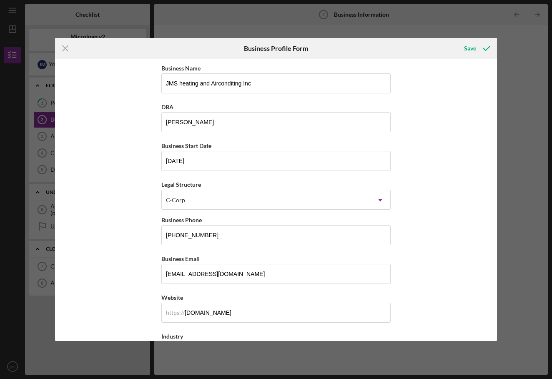
scroll to position [0, 0]
drag, startPoint x: 229, startPoint y: 125, endPoint x: 186, endPoint y: 110, distance: 45.7
click at [186, 110] on div "DBA [PERSON_NAME]" at bounding box center [275, 117] width 229 height 30
click at [205, 122] on input "[PERSON_NAME] [PERSON_NAME]" at bounding box center [275, 122] width 229 height 20
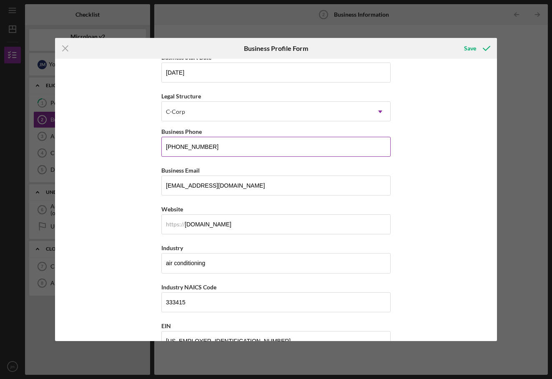
scroll to position [90, 0]
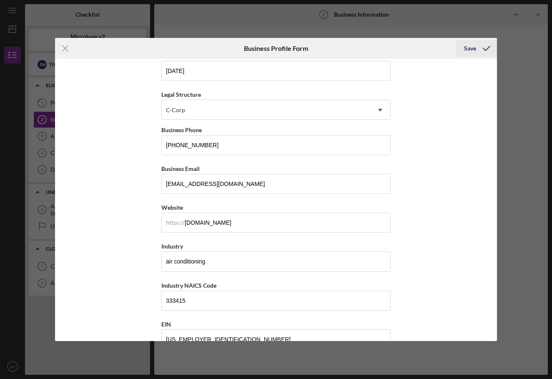
type input "[PERSON_NAME]"
click at [469, 49] on div "Save" at bounding box center [470, 48] width 12 height 17
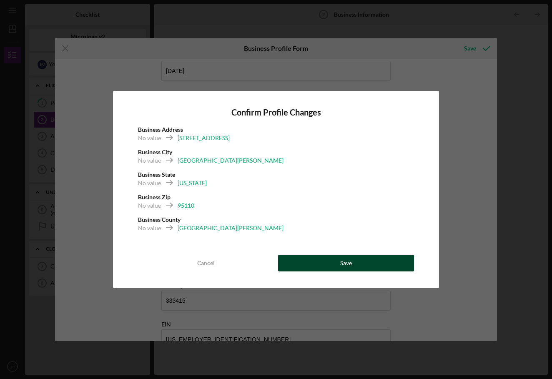
click at [320, 261] on button "Save" at bounding box center [346, 263] width 136 height 17
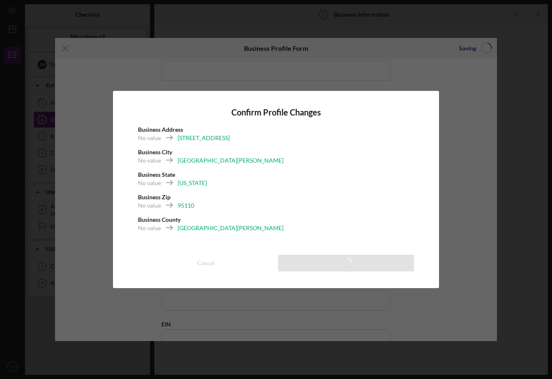
type input "[PERSON_NAME]"
type input "[DATE]"
type input "[PHONE_NUMBER]"
type input "[DOMAIN_NAME]"
type input "air conditioning"
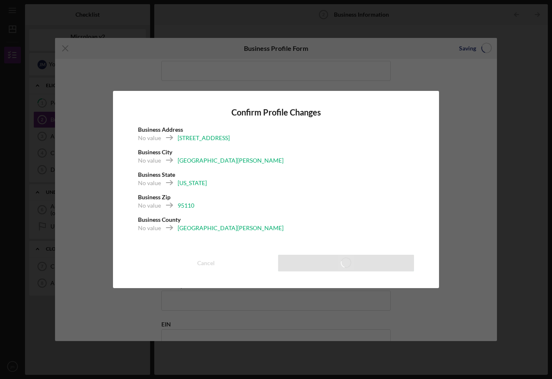
type input "333415"
type input "[US_EMPLOYER_IDENTIFICATION_NUMBER]"
type input "[STREET_ADDRESS]"
type input "[GEOGRAPHIC_DATA][PERSON_NAME]"
type input "95110"
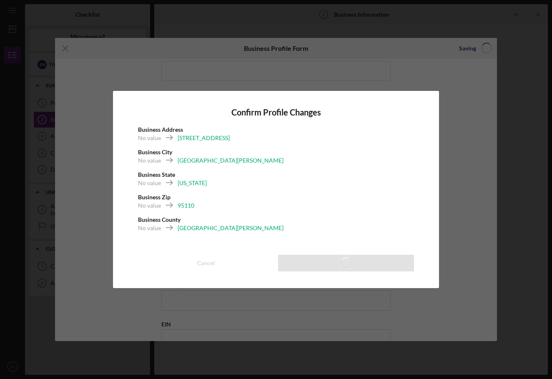
type input "[GEOGRAPHIC_DATA][PERSON_NAME]"
type input "$50,000"
type input "2"
type input "0"
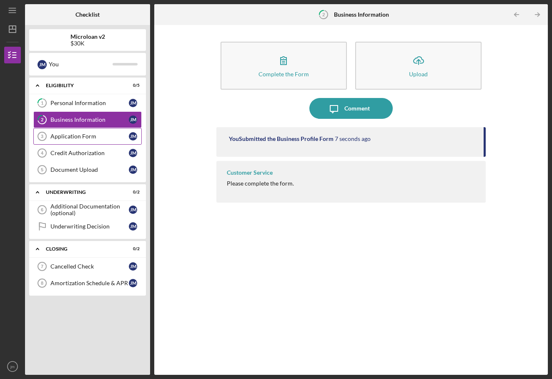
click at [67, 141] on link "Application Form 3 Application Form [PERSON_NAME]" at bounding box center [87, 136] width 108 height 17
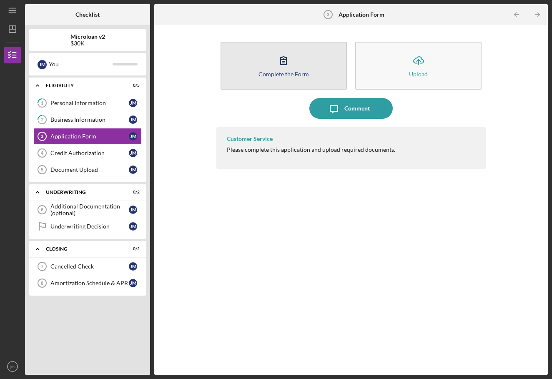
click at [265, 82] on button "Complete the Form Form" at bounding box center [283, 66] width 126 height 48
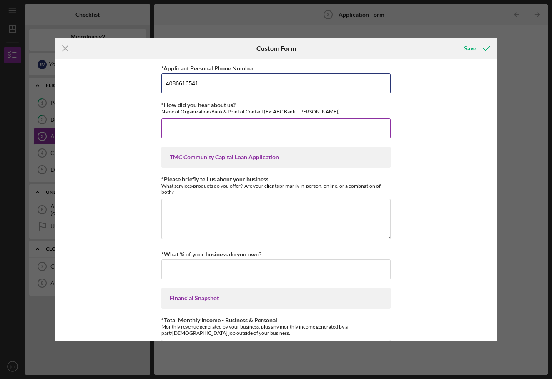
type input "4086616541"
type input "r"
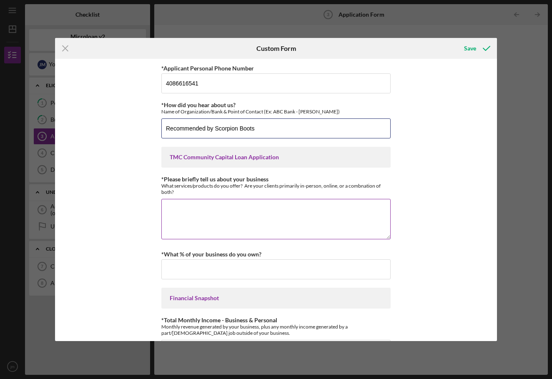
type input "Recommended by Scorpion Boots"
click at [184, 212] on textarea "*Please briefly tell us about your business" at bounding box center [275, 219] width 229 height 40
type textarea "P"
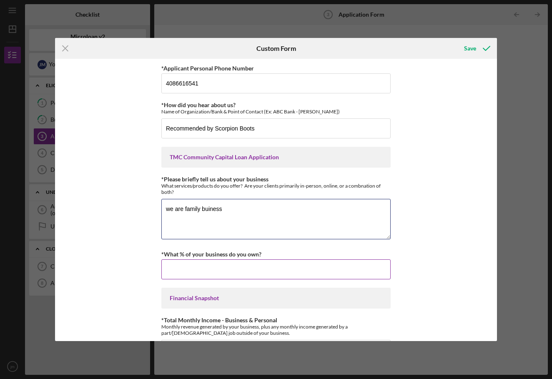
type textarea "we are family buiness"
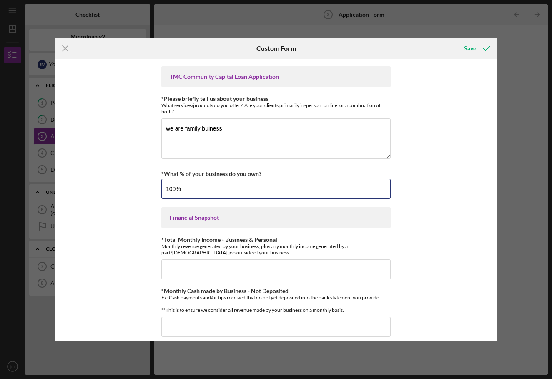
scroll to position [82, 0]
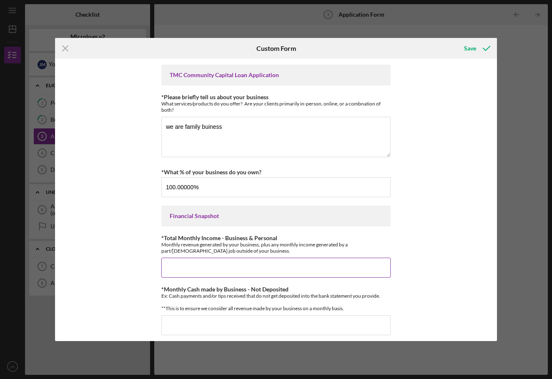
click at [175, 254] on div "*Total Monthly Income - Business & Personal Monthly revenue generated by your b…" at bounding box center [275, 256] width 229 height 43
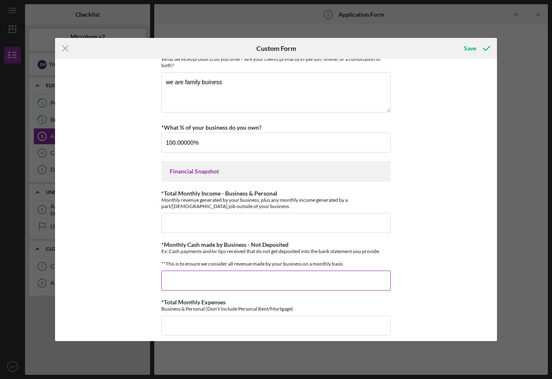
scroll to position [126, 0]
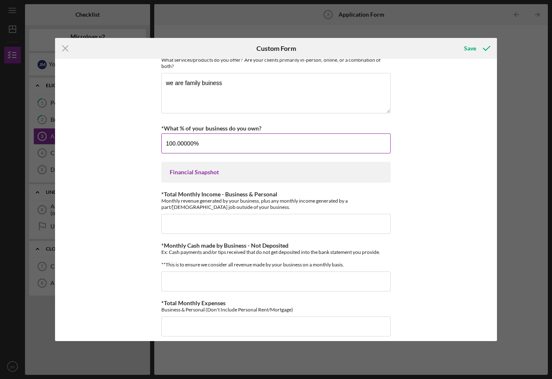
click at [219, 147] on input "100.00000%" at bounding box center [275, 143] width 229 height 20
type input "100.00000%"
click at [257, 158] on div "*Applicant Personal Phone Number [PHONE_NUMBER] *How did you hear about us? Nam…" at bounding box center [275, 279] width 229 height 685
click at [232, 135] on input "100.00000%" at bounding box center [275, 143] width 229 height 20
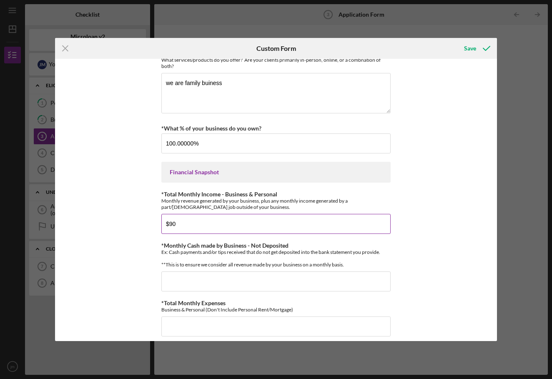
type input "$9"
type input "$19,000"
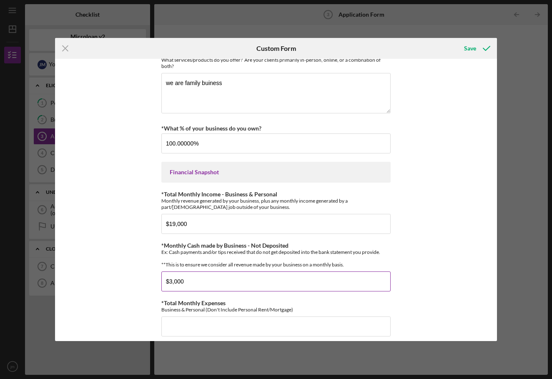
type input "$30,000"
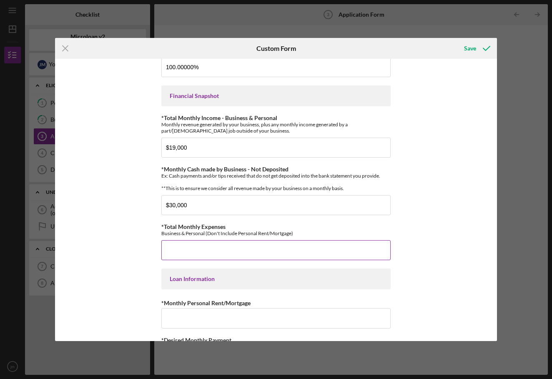
scroll to position [204, 0]
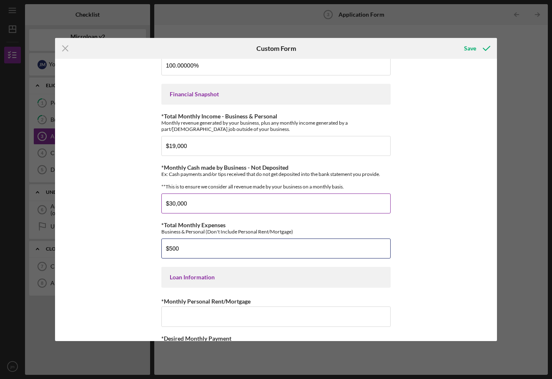
type input "$5,000"
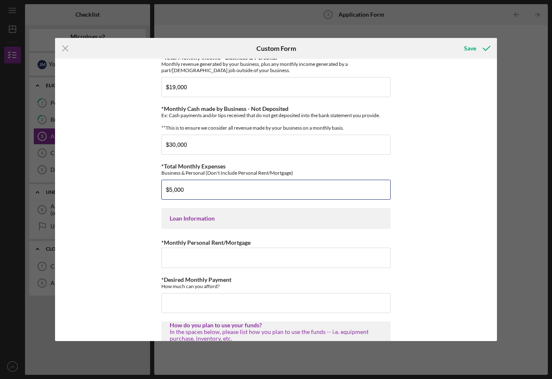
scroll to position [263, 0]
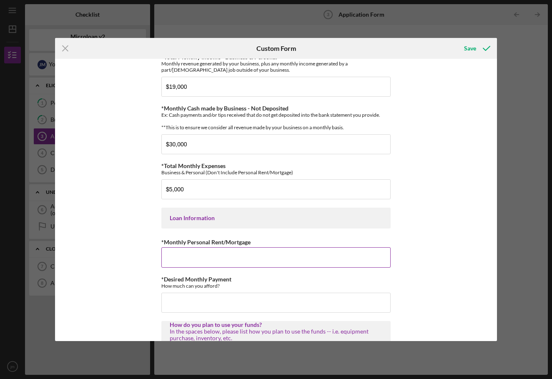
click at [192, 257] on input "*Monthly Personal Rent/Mortgage" at bounding box center [275, 257] width 229 height 20
type input "$3"
type input "$2,000"
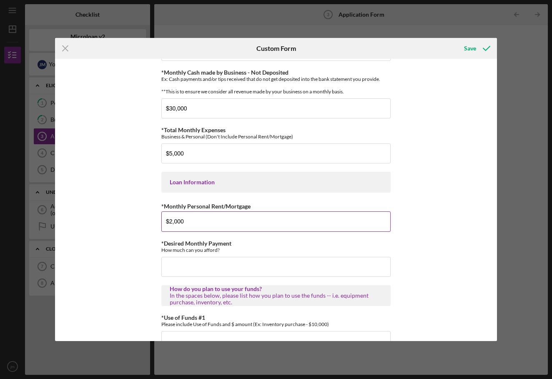
scroll to position [300, 0]
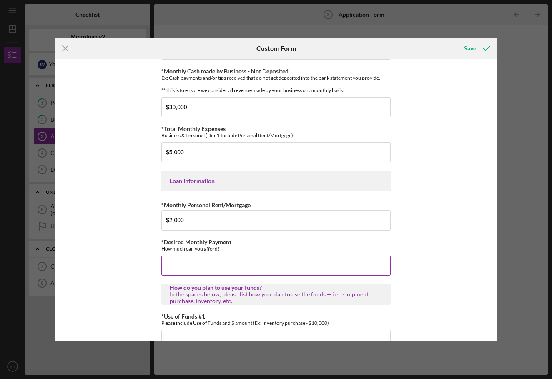
click at [185, 272] on input "*Desired Monthly Payment" at bounding box center [275, 265] width 229 height 20
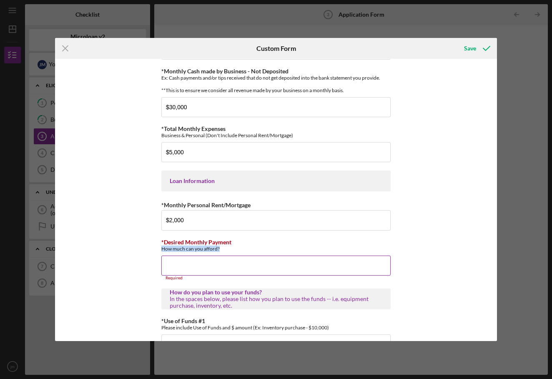
drag, startPoint x: 219, startPoint y: 253, endPoint x: 161, endPoint y: 257, distance: 58.0
click at [161, 252] on div "How much can you afford?" at bounding box center [275, 248] width 229 height 6
copy div "How much can you afford?"
click at [253, 267] on input "*Desired Monthly Payment" at bounding box center [275, 265] width 229 height 20
type input "Come on to Gato Cinco, but your phone but love me dollars"
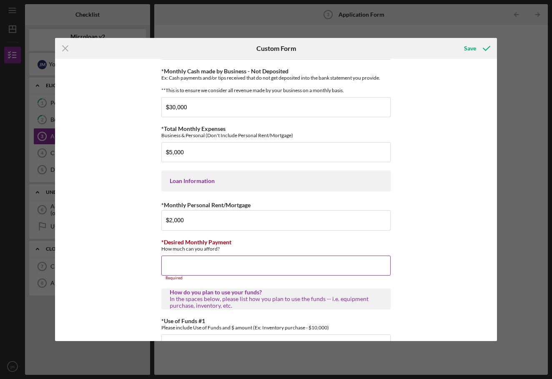
drag, startPoint x: 331, startPoint y: 265, endPoint x: 167, endPoint y: 270, distance: 164.6
click at [167, 270] on input "*Desired Monthly Payment" at bounding box center [275, 265] width 229 height 20
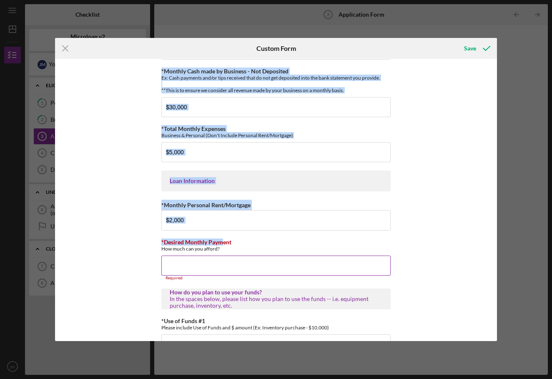
drag, startPoint x: 159, startPoint y: 246, endPoint x: 220, endPoint y: 250, distance: 60.5
click at [220, 250] on div "*Applicant Personal Phone Number [PHONE_NUMBER] *How did you hear about us? Nam…" at bounding box center [275, 200] width 441 height 282
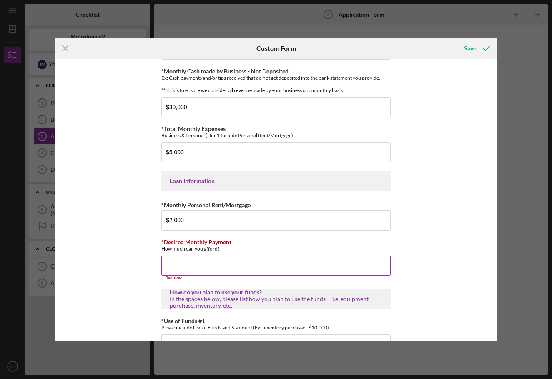
click at [191, 280] on div "Required" at bounding box center [275, 277] width 229 height 5
drag, startPoint x: 233, startPoint y: 255, endPoint x: 161, endPoint y: 250, distance: 72.6
click at [161, 250] on div "*Desired Monthly Payment How much can you afford?" at bounding box center [275, 245] width 229 height 13
copy div "*Desired Monthly Payment How much can you afford?"
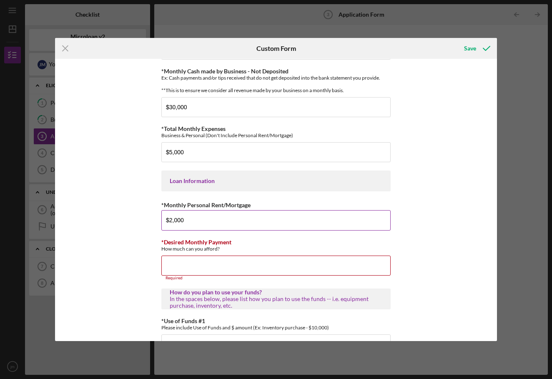
click at [297, 207] on div "*Monthly Personal Rent/Mortgage" at bounding box center [275, 205] width 229 height 10
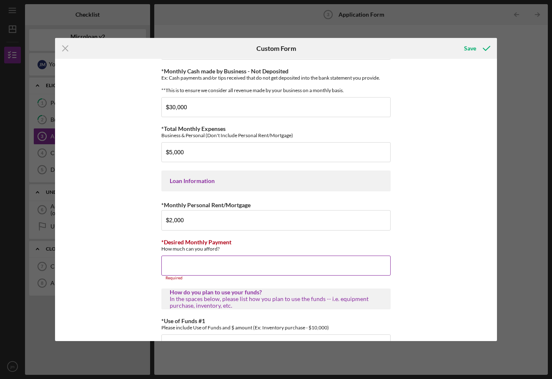
click at [189, 266] on input "*Desired Monthly Payment" at bounding box center [275, 265] width 229 height 20
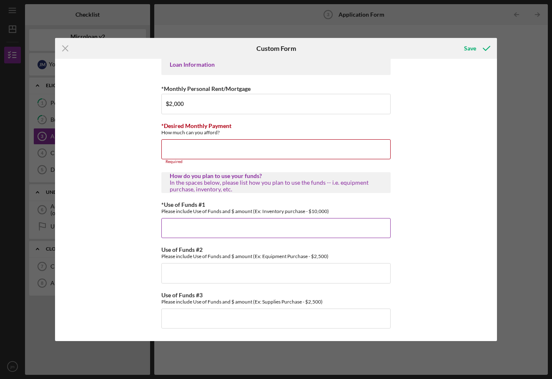
scroll to position [422, 0]
click at [177, 217] on div "*Use of Funds #1 Please include Use of Funds and $ amount (Ex: Inventory purcha…" at bounding box center [275, 219] width 229 height 37
click at [175, 181] on div "In the spaces below, please list how you plan to use the funds -- i.e. equipmen…" at bounding box center [276, 185] width 212 height 13
click at [170, 217] on div "*Use of Funds #1 Please include Use of Funds and $ amount (Ex: Inventory purcha…" at bounding box center [275, 219] width 229 height 37
click at [175, 221] on input "*Use of Funds #1" at bounding box center [275, 228] width 229 height 20
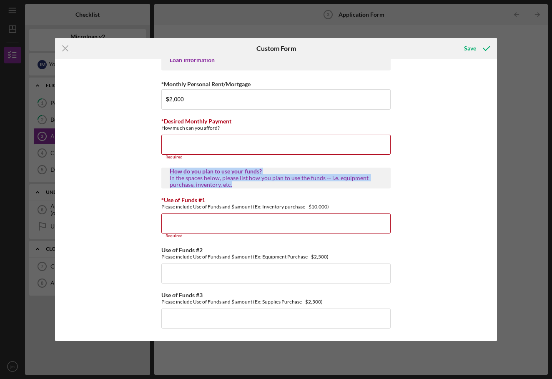
drag, startPoint x: 166, startPoint y: 175, endPoint x: 247, endPoint y: 188, distance: 82.2
click at [247, 188] on div "How do you plan to use your funds? In the spaces below, please list how you pla…" at bounding box center [275, 177] width 229 height 21
copy div "How do you plan to use your funds? In the spaces below, please list how you pla…"
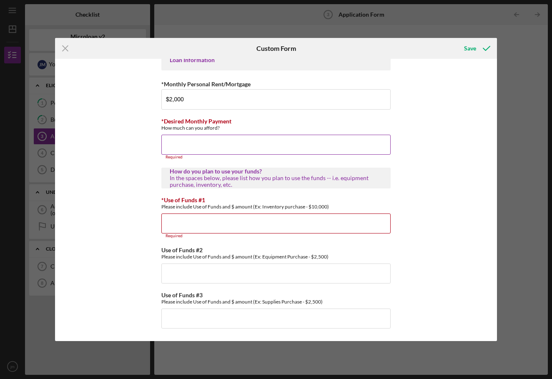
click at [256, 151] on input "*Desired Monthly Payment" at bounding box center [275, 145] width 229 height 20
click at [184, 231] on input "*Use of Funds #1" at bounding box center [275, 223] width 229 height 20
click at [225, 272] on input "Use of Funds #2" at bounding box center [275, 273] width 229 height 20
click at [197, 220] on input "*Use of Funds #1" at bounding box center [275, 223] width 229 height 20
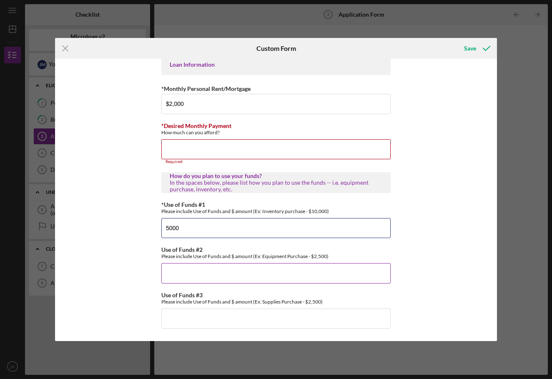
type input "5000"
click at [200, 282] on input "Use of Funds #2" at bounding box center [275, 273] width 229 height 20
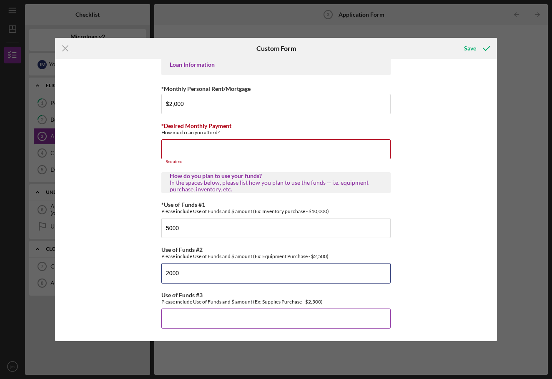
type input "2000"
click at [205, 321] on input "Use of Funds #3" at bounding box center [275, 318] width 229 height 20
type input "5000"
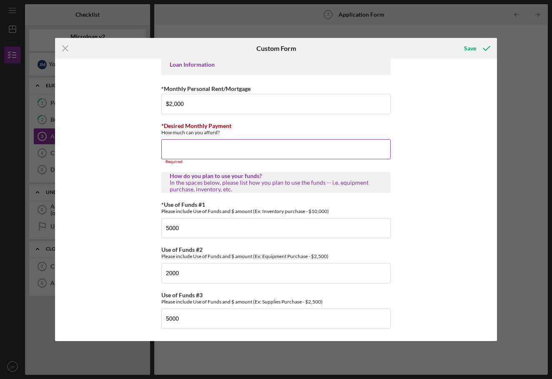
click at [243, 151] on input "*Desired Monthly Payment" at bounding box center [275, 149] width 229 height 20
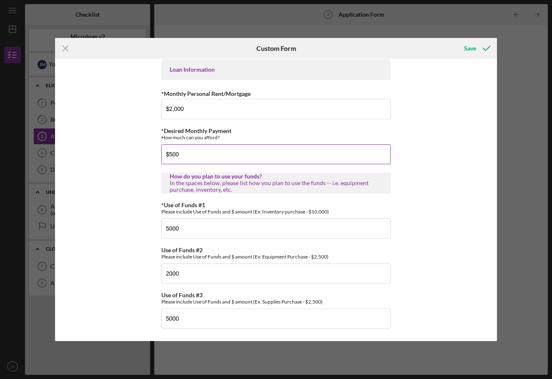
type input "$5,000"
click at [482, 52] on icon "submit" at bounding box center [486, 48] width 21 height 21
click at [147, 12] on div "Icon/Menu Close Custom Form Saving *Applicant Personal Phone Number [PHONE_NUMB…" at bounding box center [276, 189] width 552 height 379
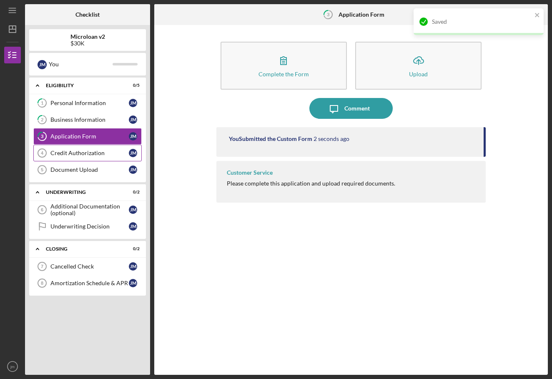
click at [72, 153] on div "Credit Authorization" at bounding box center [89, 153] width 78 height 7
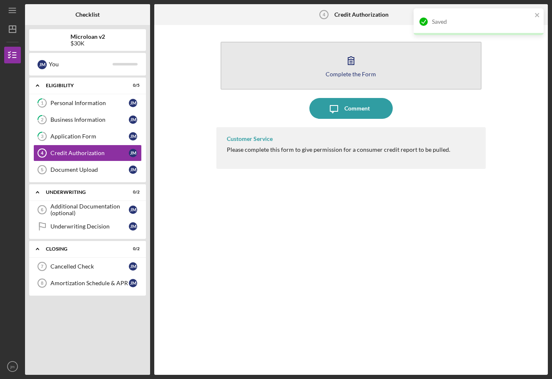
click at [274, 78] on button "Complete the Form Form" at bounding box center [350, 66] width 261 height 48
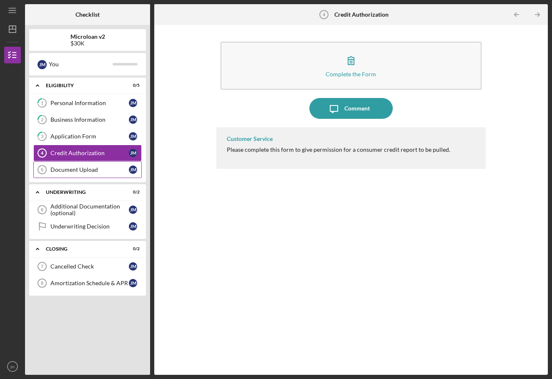
click at [86, 170] on div "Document Upload" at bounding box center [89, 169] width 78 height 7
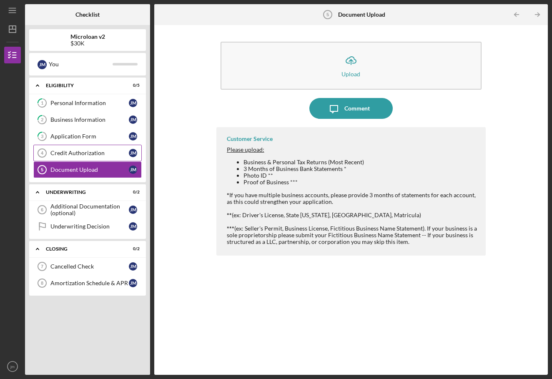
click at [85, 154] on div "Credit Authorization" at bounding box center [89, 153] width 78 height 7
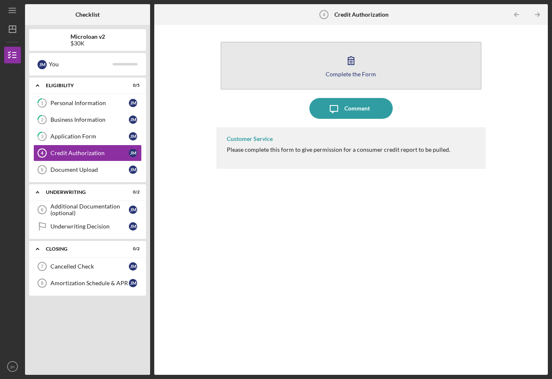
click at [312, 56] on button "Complete the Form Form" at bounding box center [350, 66] width 261 height 48
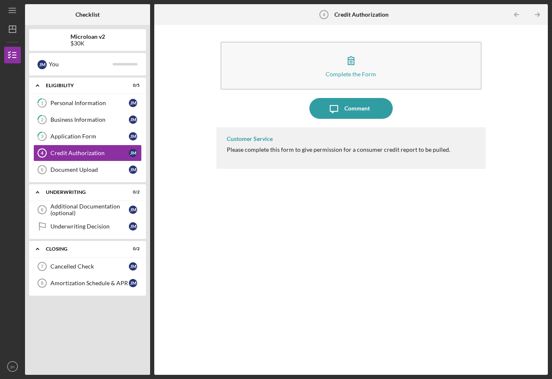
click at [288, 157] on div "Customer Service Please complete this form to give permission for a consumer cr…" at bounding box center [351, 148] width 270 height 42
click at [342, 108] on icon "Icon/Message" at bounding box center [333, 108] width 21 height 21
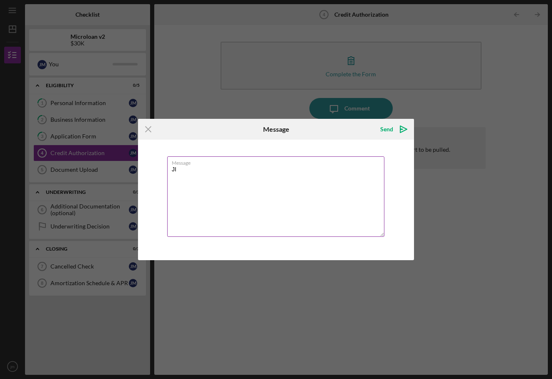
type textarea "J"
type textarea "I"
click at [145, 130] on icon "Icon/Menu Close" at bounding box center [148, 129] width 21 height 21
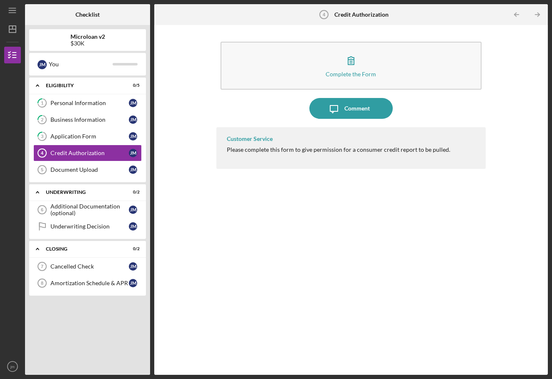
click at [380, 158] on div "Customer Service Please complete this form to give permission for a consumer cr…" at bounding box center [351, 148] width 270 height 42
click at [367, 100] on div "Comment" at bounding box center [356, 108] width 25 height 21
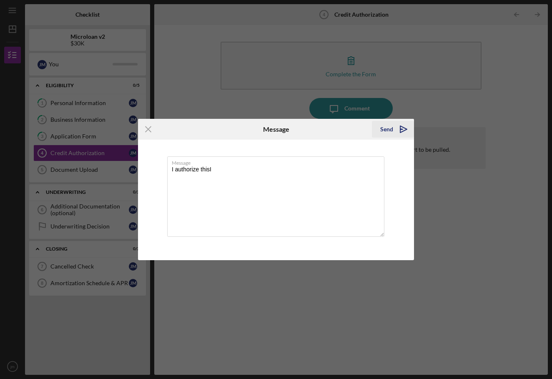
type textarea "I authorize thisI"
click at [390, 130] on div "Send" at bounding box center [386, 129] width 13 height 17
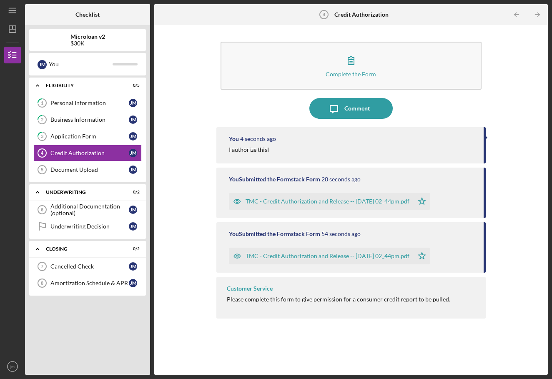
click at [274, 191] on div "TMC - Credit Authorization and Release -- [DATE] 02_44pm.pdf Icon/Star" at bounding box center [331, 199] width 205 height 21
click at [271, 208] on div "TMC - Credit Authorization and Release -- [DATE] 02_44pm.pdf" at bounding box center [321, 201] width 185 height 17
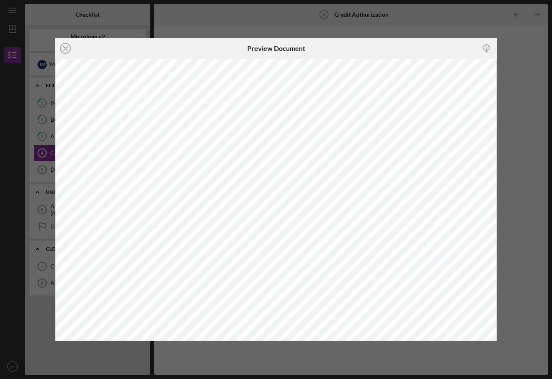
click at [486, 50] on line "button" at bounding box center [486, 49] width 0 height 5
click at [67, 47] on line at bounding box center [65, 48] width 4 height 4
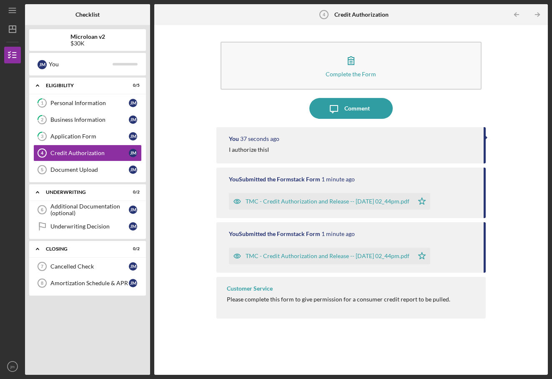
click at [255, 248] on div "TMC - Credit Authorization and Release -- [DATE] 02_44pm.pdf" at bounding box center [321, 255] width 185 height 17
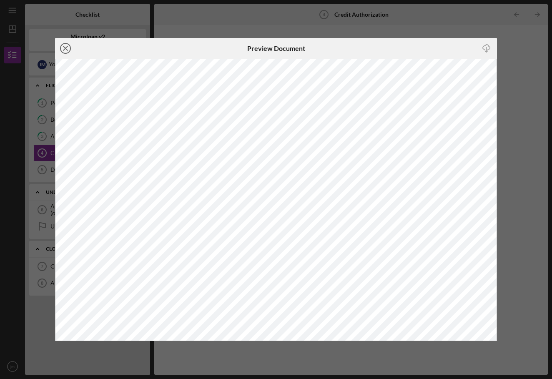
click at [65, 45] on icon "Icon/Close" at bounding box center [65, 48] width 21 height 21
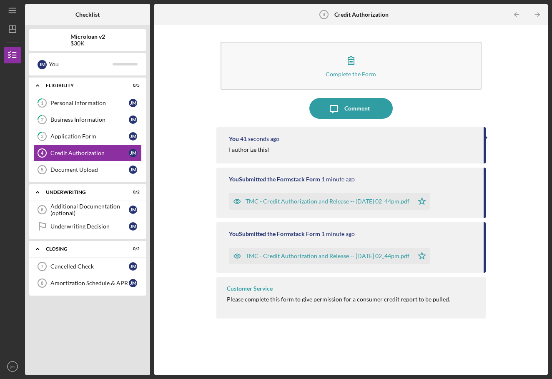
click at [285, 306] on div "Customer Service Please complete this form to give permission for a consumer cr…" at bounding box center [351, 298] width 270 height 42
click at [73, 171] on div "Document Upload" at bounding box center [89, 169] width 78 height 7
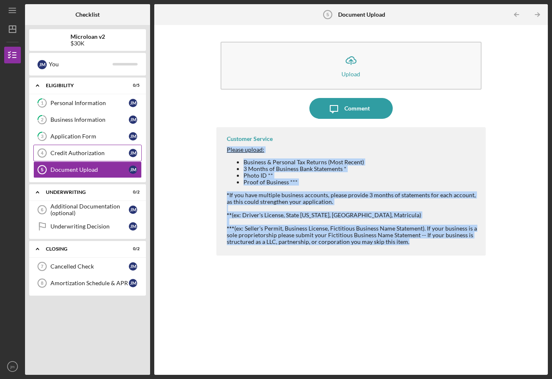
click at [75, 150] on div "Credit Authorization" at bounding box center [89, 153] width 78 height 7
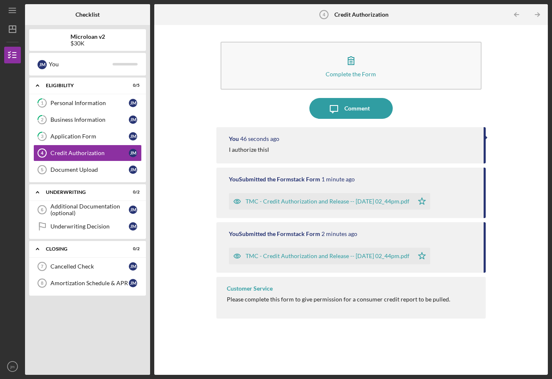
click at [290, 281] on div "Customer Service Please complete this form to give permission for a consumer cr…" at bounding box center [351, 298] width 270 height 42
click at [365, 204] on div "TMC - Credit Authorization and Release -- [DATE] 02_44pm.pdf" at bounding box center [327, 201] width 164 height 7
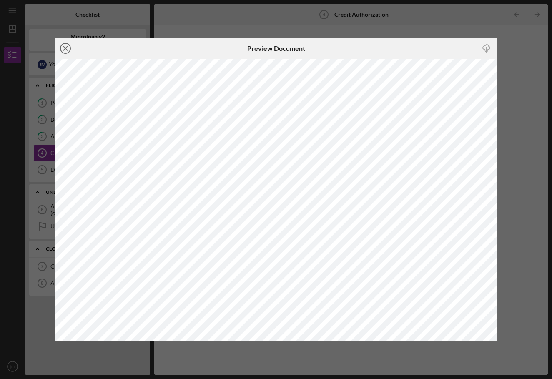
click at [62, 47] on icon "Icon/Close" at bounding box center [65, 48] width 21 height 21
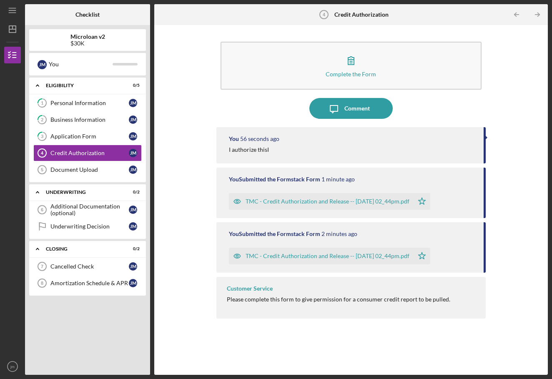
drag, startPoint x: 281, startPoint y: 199, endPoint x: 309, endPoint y: 112, distance: 90.5
click at [408, 208] on div "TMC - Credit Authorization and Release -- [DATE] 02_44pm.pdf" at bounding box center [321, 201] width 185 height 17
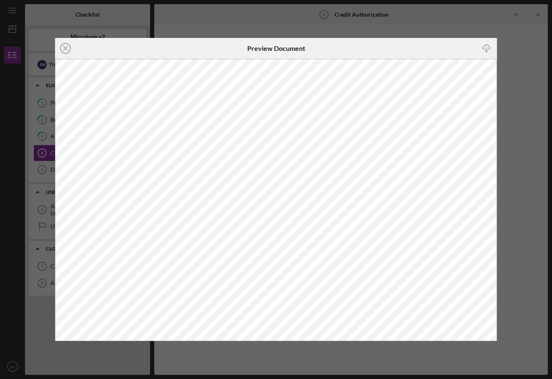
click at [487, 44] on icon "Icon/Download" at bounding box center [486, 48] width 19 height 19
click at [65, 45] on icon "Icon/Close" at bounding box center [65, 48] width 21 height 21
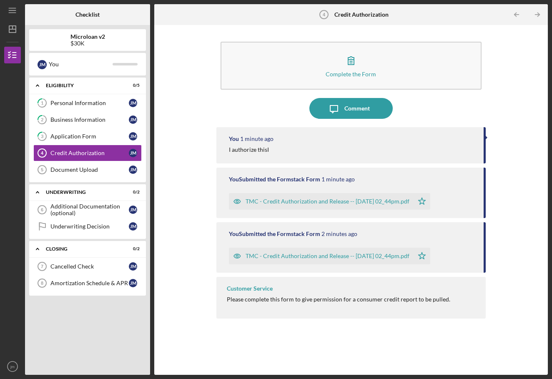
click at [280, 155] on div "You 1 minute ago I authorize thisI" at bounding box center [351, 145] width 270 height 36
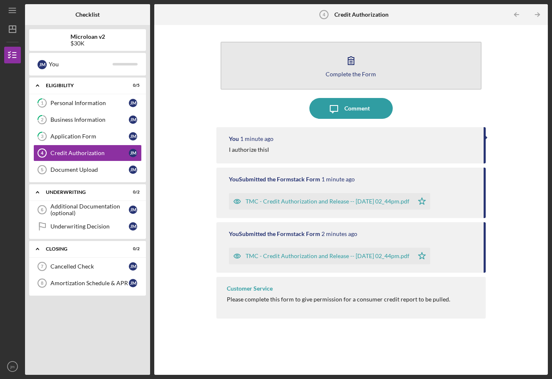
click at [322, 88] on button "Complete the Form Form" at bounding box center [350, 66] width 261 height 48
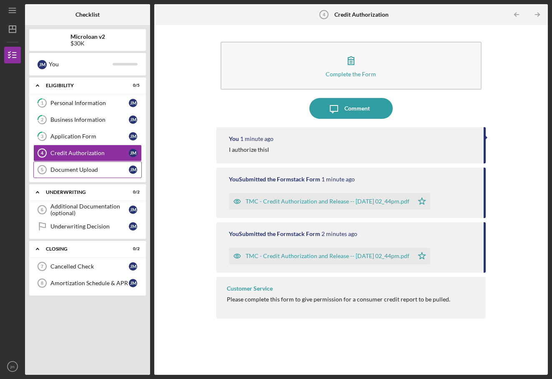
click at [65, 168] on div "Document Upload" at bounding box center [89, 169] width 78 height 7
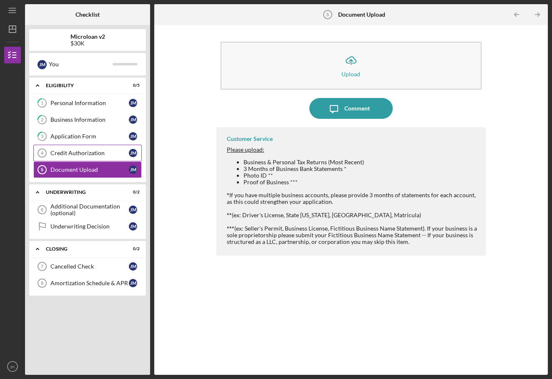
click at [68, 156] on div "Credit Authorization" at bounding box center [89, 153] width 78 height 7
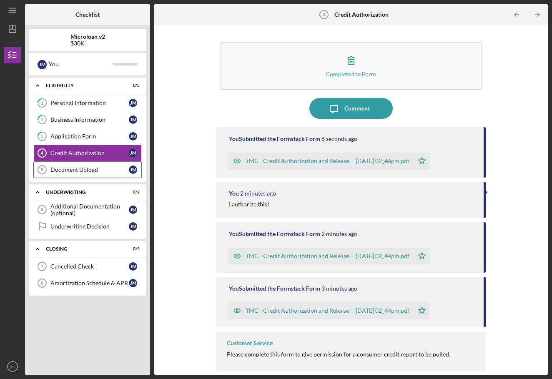
click at [87, 169] on div "Document Upload" at bounding box center [89, 169] width 78 height 7
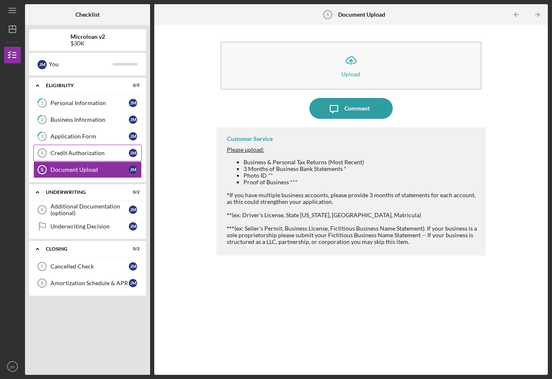
click at [62, 152] on div "Credit Authorization" at bounding box center [89, 153] width 78 height 7
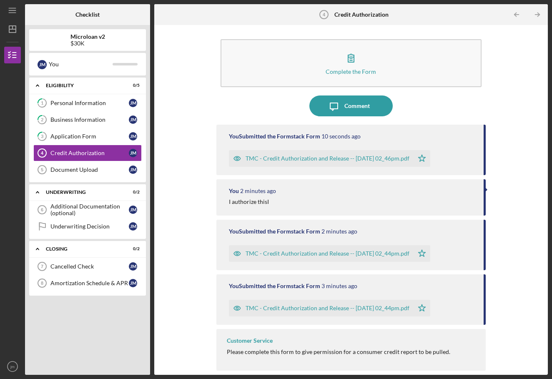
scroll to position [2, 0]
click at [430, 160] on icon "Icon/Star" at bounding box center [421, 158] width 17 height 17
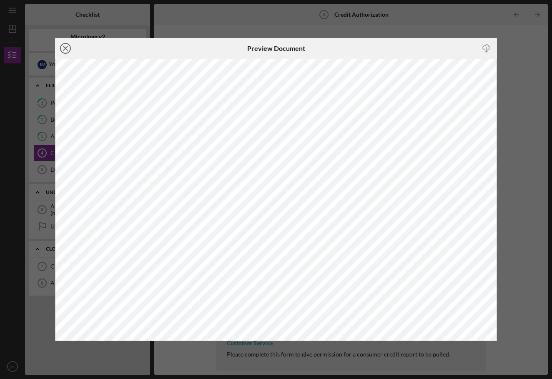
click at [64, 41] on icon "Icon/Close" at bounding box center [65, 48] width 21 height 21
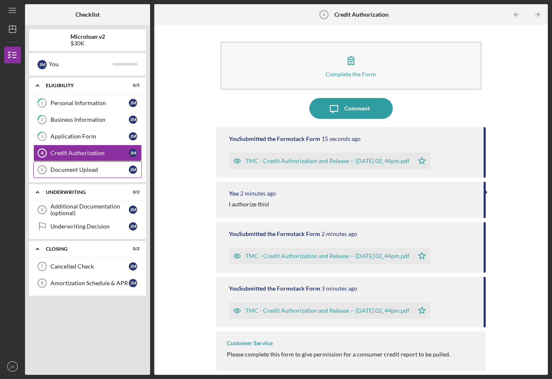
click at [52, 165] on icon "Document Upload 5" at bounding box center [42, 169] width 21 height 21
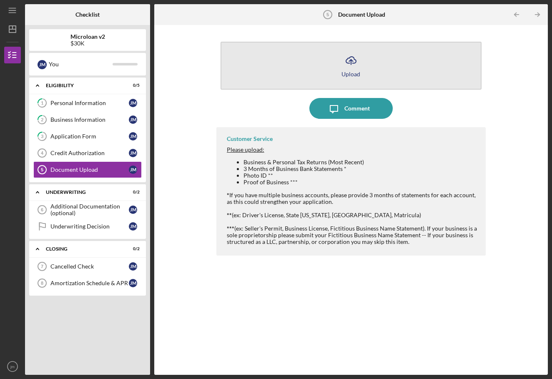
click at [345, 80] on button "Icon/Upload Upload" at bounding box center [350, 66] width 261 height 48
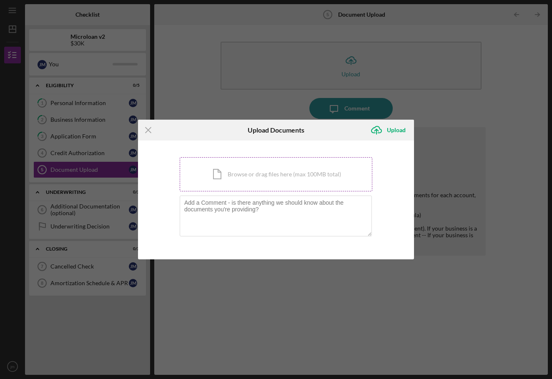
click at [261, 181] on div "Icon/Document Browse or drag files here (max 100MB total) Tap to choose files o…" at bounding box center [276, 174] width 192 height 34
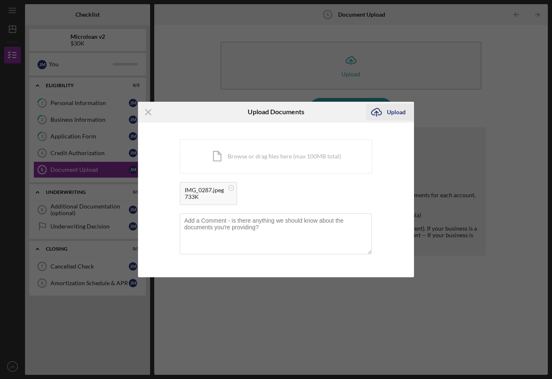
click at [399, 115] on div "Upload" at bounding box center [396, 112] width 19 height 17
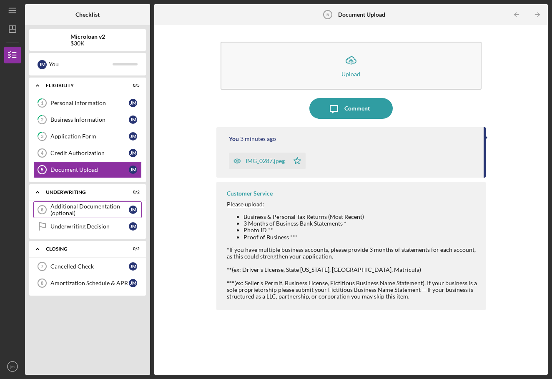
click at [98, 207] on div "Additional Documentation (optional)" at bounding box center [89, 209] width 78 height 13
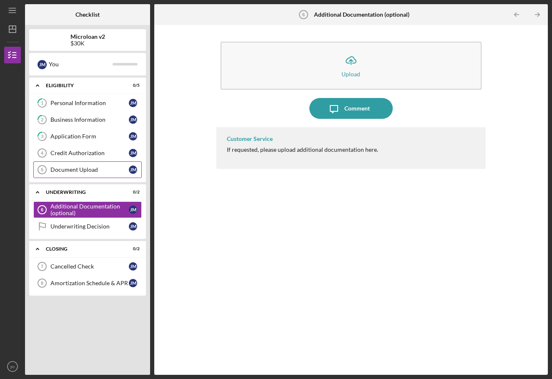
click at [47, 177] on icon "Document Upload 5" at bounding box center [42, 169] width 21 height 21
click at [97, 172] on div "Document Upload" at bounding box center [89, 169] width 78 height 7
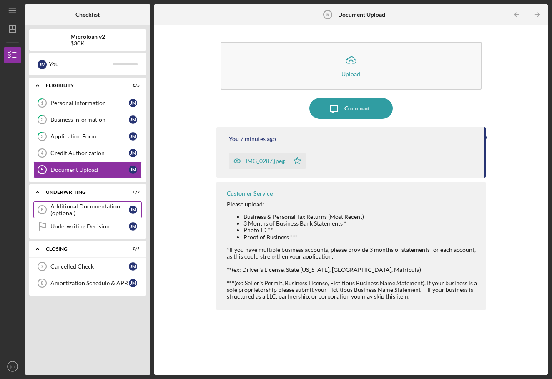
click at [68, 208] on div "Additional Documentation (optional)" at bounding box center [89, 209] width 78 height 13
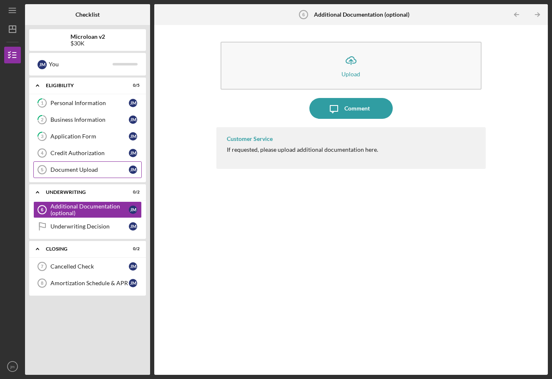
click at [80, 170] on div "Document Upload" at bounding box center [89, 169] width 78 height 7
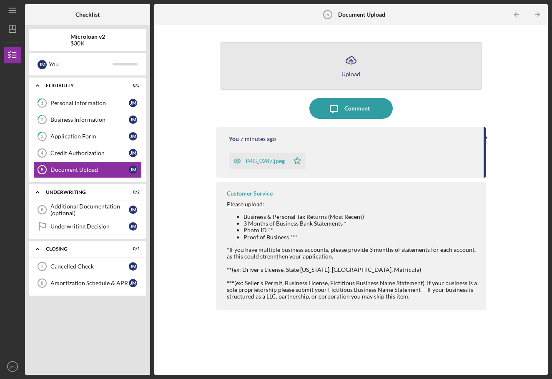
click at [343, 68] on icon "Icon/Upload" at bounding box center [350, 60] width 21 height 21
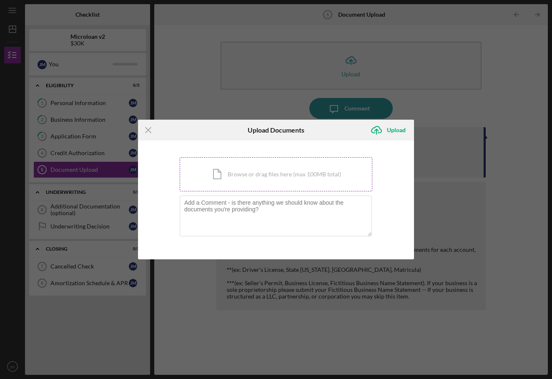
click at [267, 183] on div "Icon/Document Browse or drag files here (max 100MB total) Tap to choose files o…" at bounding box center [276, 174] width 192 height 34
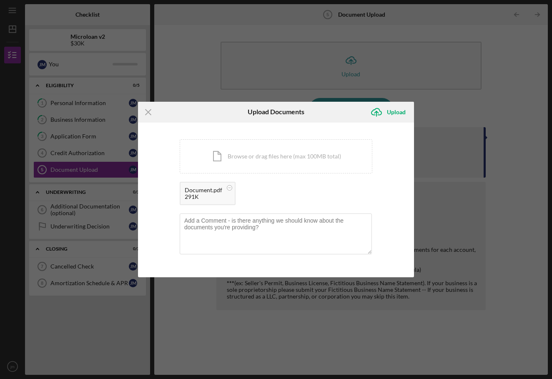
click at [327, 128] on div "You're uploading documents related to Document Upload . Icon/Document Browse or…" at bounding box center [276, 199] width 276 height 155
click at [304, 164] on div "Icon/Document Browse or drag files here (max 100MB total) Tap to choose files o…" at bounding box center [276, 156] width 192 height 34
click at [268, 39] on div "Icon/Menu Close Upload Documents Icon/Upload Upload You're uploading documents …" at bounding box center [276, 189] width 552 height 379
click at [237, 168] on div "Icon/Document Browse or drag files here (max 100MB total) Tap to choose files o…" at bounding box center [276, 156] width 192 height 34
click at [297, 187] on circle at bounding box center [297, 187] width 5 height 5
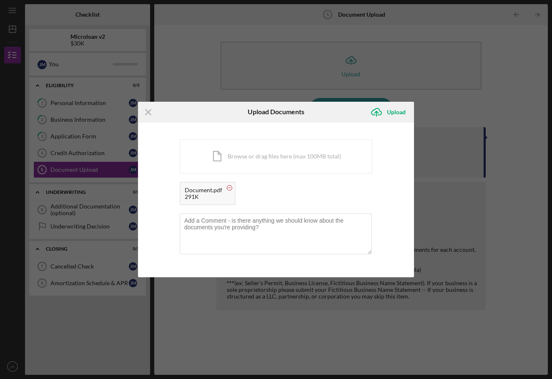
click at [227, 188] on circle at bounding box center [229, 187] width 5 height 5
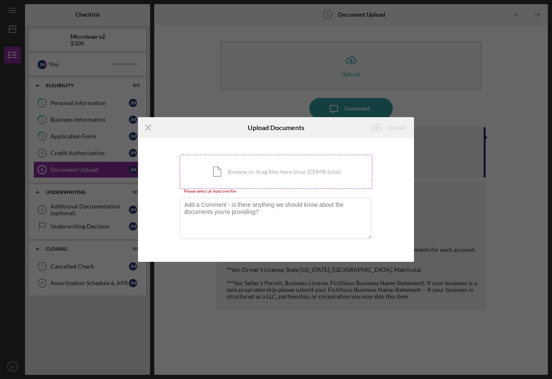
click at [213, 155] on div "Icon/Document Browse or drag files here (max 100MB total) Tap to choose files o…" at bounding box center [276, 172] width 192 height 34
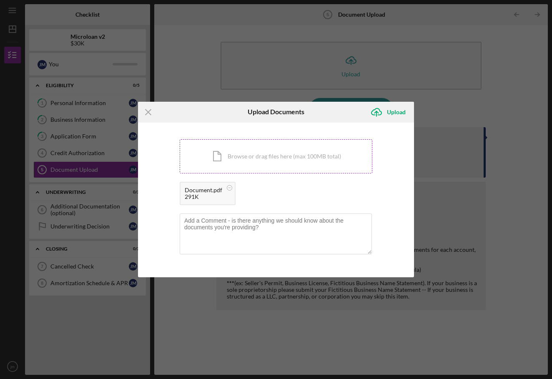
click at [220, 170] on div "Icon/Document Browse or drag files here (max 100MB total) Tap to choose files o…" at bounding box center [276, 156] width 192 height 34
click at [227, 187] on circle at bounding box center [229, 187] width 5 height 5
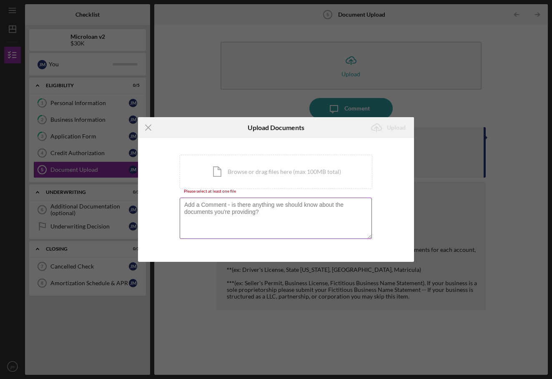
click at [240, 233] on textarea at bounding box center [276, 217] width 192 height 41
click at [243, 193] on div "Please select at least one file" at bounding box center [276, 191] width 192 height 5
click at [243, 163] on div "Icon/Document Browse or drag files here (max 100MB total) Tap to choose files o…" at bounding box center [276, 172] width 192 height 34
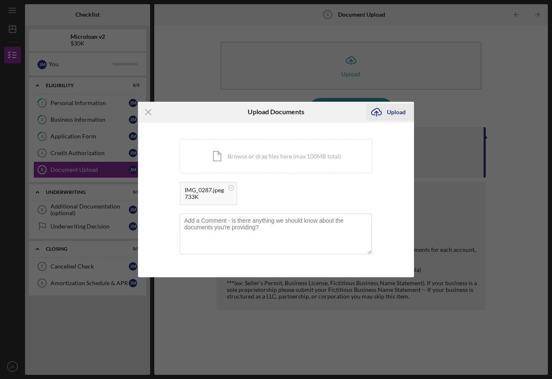
click at [394, 108] on div "Upload" at bounding box center [396, 112] width 19 height 17
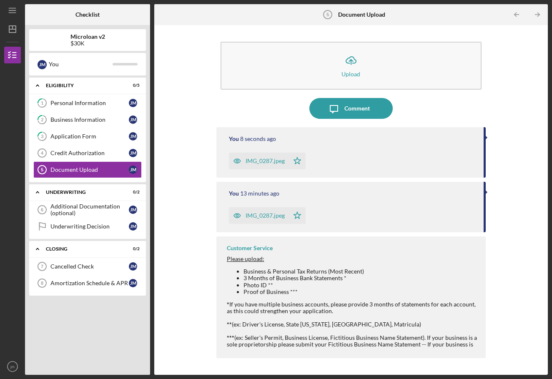
click at [265, 214] on div "IMG_0287.jpeg" at bounding box center [264, 215] width 39 height 7
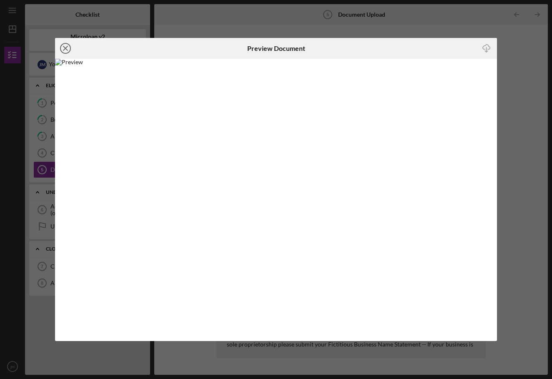
click at [67, 47] on line at bounding box center [65, 48] width 4 height 4
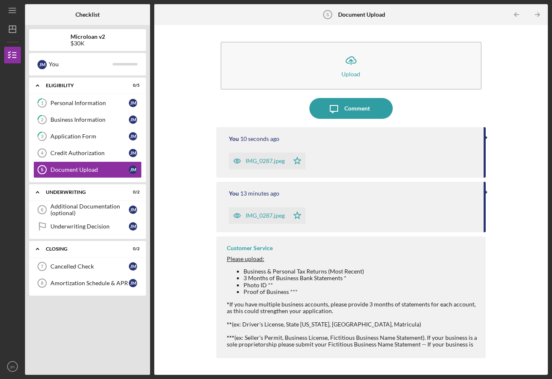
click at [268, 165] on div "IMG_0287.jpeg" at bounding box center [259, 160] width 60 height 17
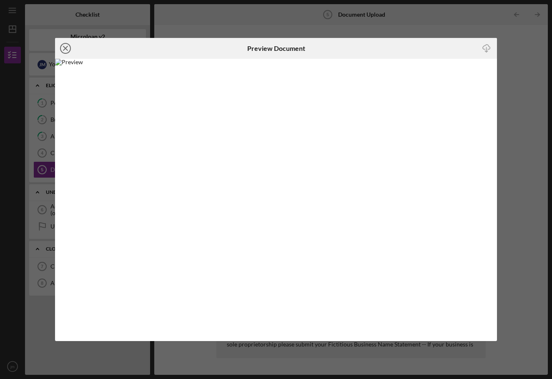
click at [62, 51] on icon "Icon/Close" at bounding box center [65, 48] width 21 height 21
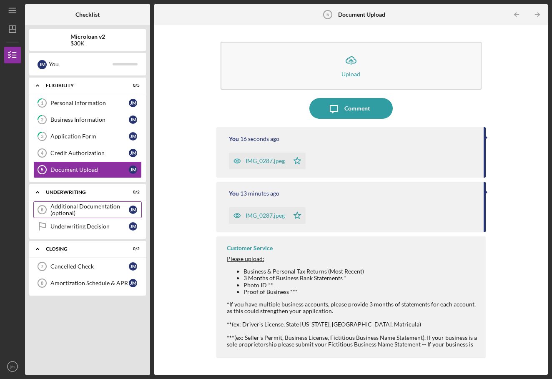
click at [90, 207] on div "Additional Documentation (optional)" at bounding box center [89, 209] width 78 height 13
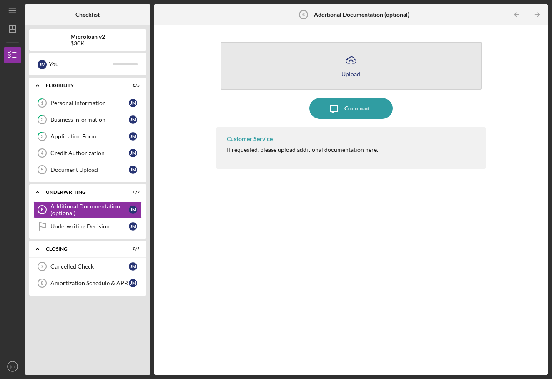
click at [319, 79] on button "Icon/Upload Upload" at bounding box center [350, 66] width 261 height 48
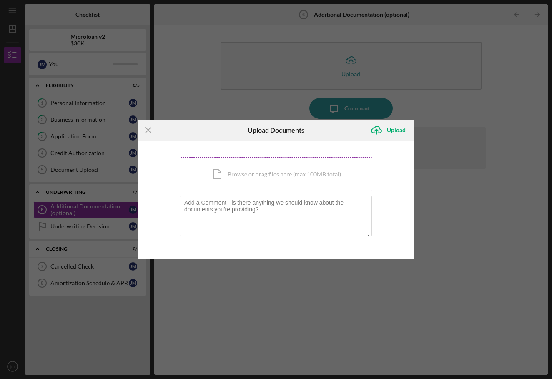
click at [276, 160] on div "Icon/Document Browse or drag files here (max 100MB total) Tap to choose files o…" at bounding box center [276, 174] width 192 height 34
click at [202, 65] on div "Icon/Menu Close Upload Documents Icon/Upload Upload You're uploading documents …" at bounding box center [276, 189] width 552 height 379
click at [150, 132] on line at bounding box center [147, 129] width 5 height 5
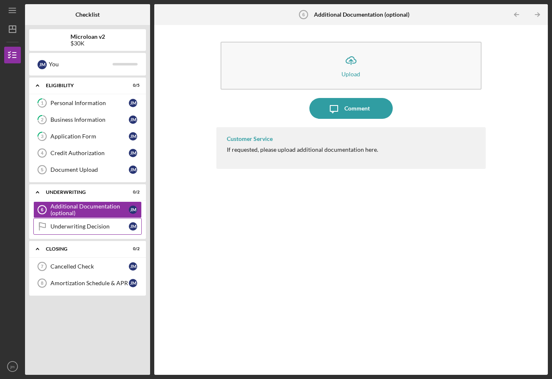
click at [99, 219] on link "Underwriting Decision Underwriting Decision [PERSON_NAME]" at bounding box center [87, 226] width 108 height 17
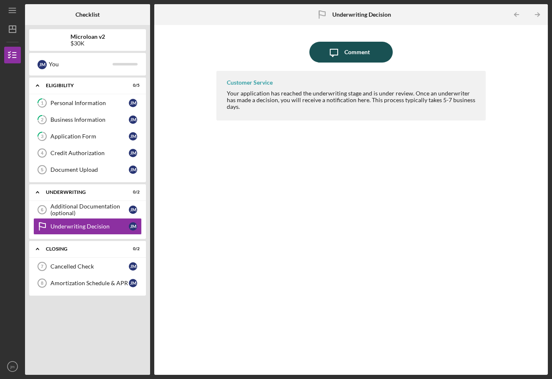
click at [347, 54] on div "Comment" at bounding box center [356, 52] width 25 height 21
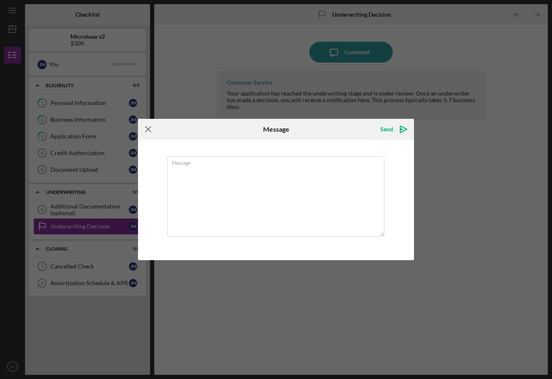
click at [157, 123] on icon "Icon/Menu Close" at bounding box center [148, 129] width 21 height 21
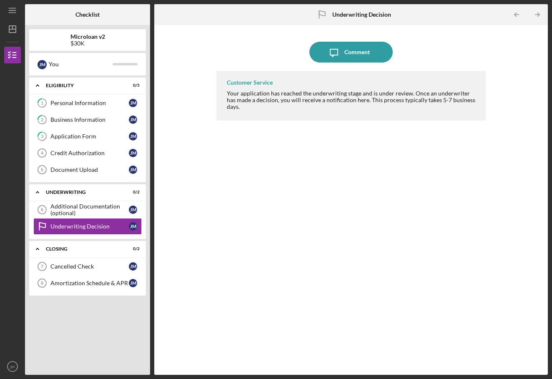
click at [241, 73] on div "Customer Service Your application has reached the underwriting stage and is und…" at bounding box center [351, 96] width 270 height 50
click at [85, 271] on link "Cancelled Check 7 Cancelled Check [PERSON_NAME]" at bounding box center [87, 266] width 108 height 17
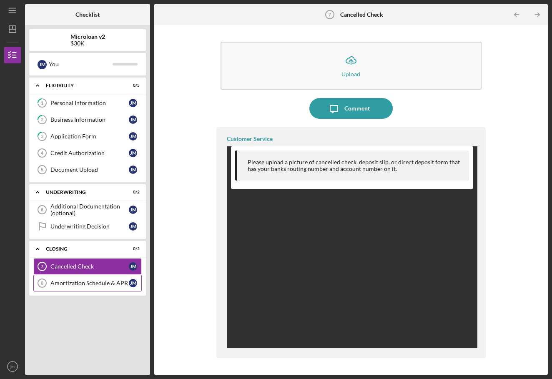
click at [86, 285] on div "Amortization Schedule & APR" at bounding box center [89, 283] width 78 height 7
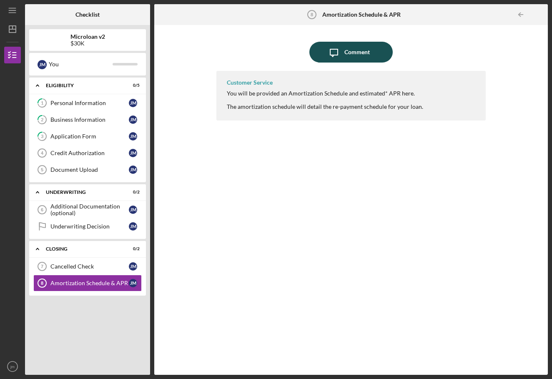
click at [337, 52] on icon "Icon/Message" at bounding box center [333, 52] width 21 height 21
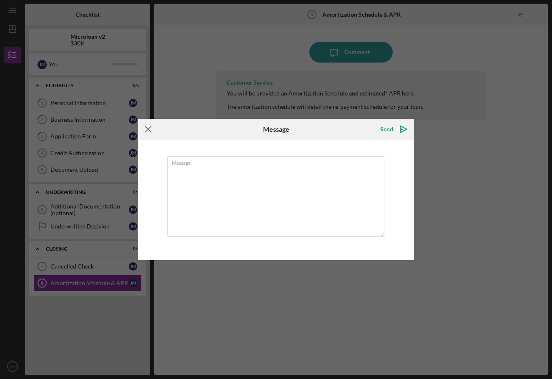
click at [146, 120] on icon "Icon/Menu Close" at bounding box center [148, 129] width 21 height 21
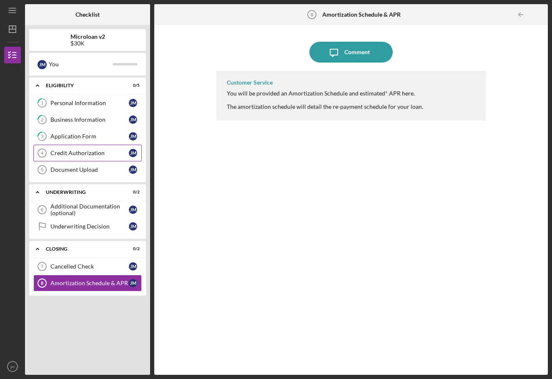
click at [77, 146] on link "Credit Authorization 4 Credit Authorization [PERSON_NAME]" at bounding box center [87, 153] width 108 height 17
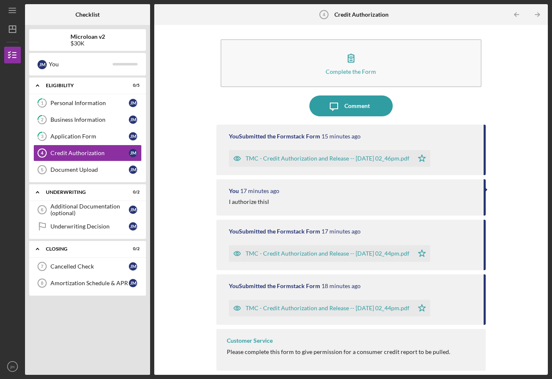
scroll to position [2, 0]
click at [258, 200] on div "I authorize thisI" at bounding box center [249, 201] width 40 height 7
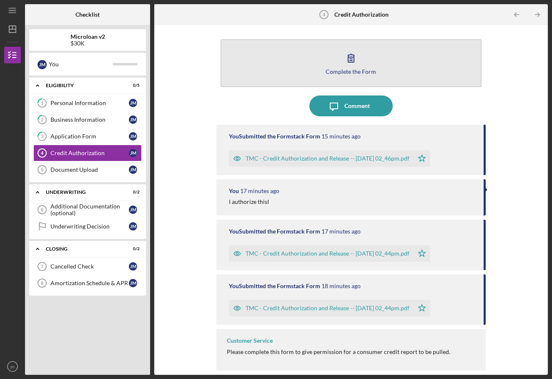
click at [356, 69] on div "Complete the Form" at bounding box center [350, 71] width 50 height 6
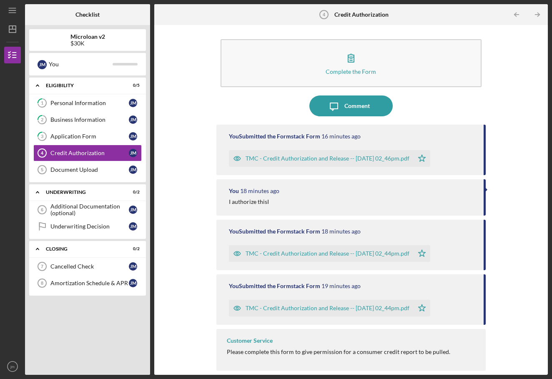
scroll to position [2, 0]
click at [115, 162] on link "Document Upload 5 Document Upload [PERSON_NAME]" at bounding box center [87, 169] width 108 height 17
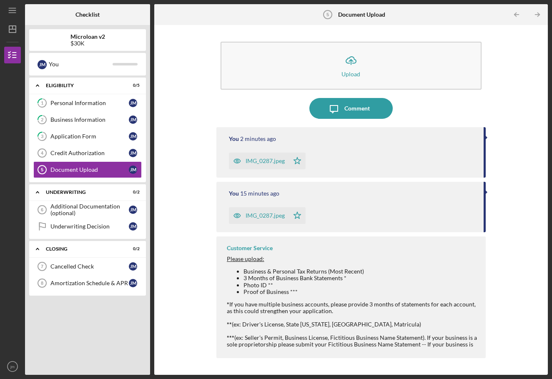
click at [251, 261] on span "Please upload:" at bounding box center [245, 258] width 37 height 7
click at [83, 207] on div "Additional Documentation (optional)" at bounding box center [89, 209] width 78 height 13
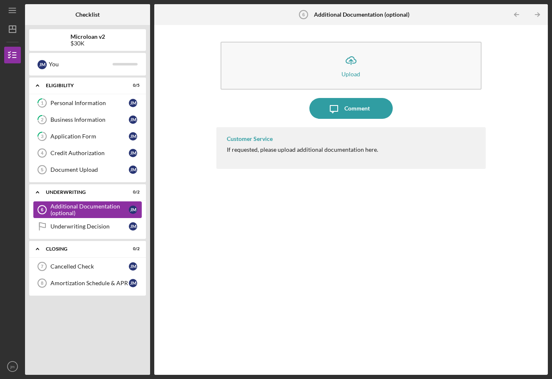
click at [93, 215] on div "Additional Documentation (optional)" at bounding box center [89, 209] width 78 height 13
click at [91, 223] on div "Underwriting Decision" at bounding box center [89, 226] width 78 height 7
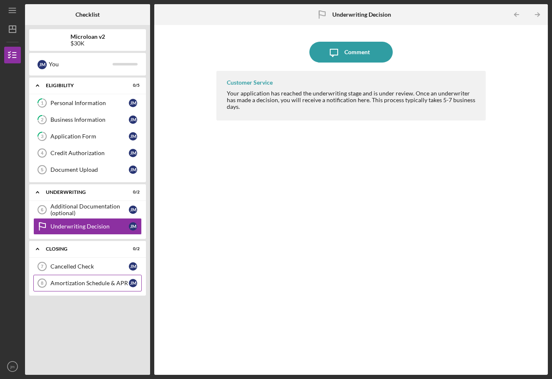
click at [85, 280] on div "Amortization Schedule & APR" at bounding box center [89, 283] width 78 height 7
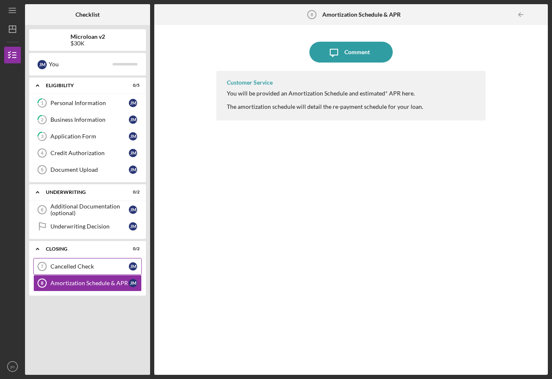
click at [85, 267] on div "Cancelled Check" at bounding box center [89, 266] width 78 height 7
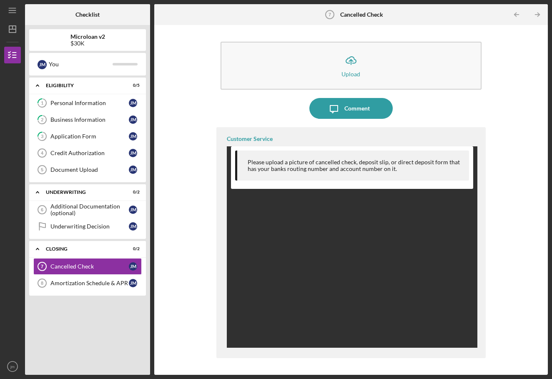
click at [93, 72] on div "[PERSON_NAME] You" at bounding box center [87, 64] width 117 height 22
click at [127, 69] on div "[PERSON_NAME] You" at bounding box center [87, 64] width 108 height 14
click at [119, 84] on div "Eligibility" at bounding box center [91, 85] width 90 height 5
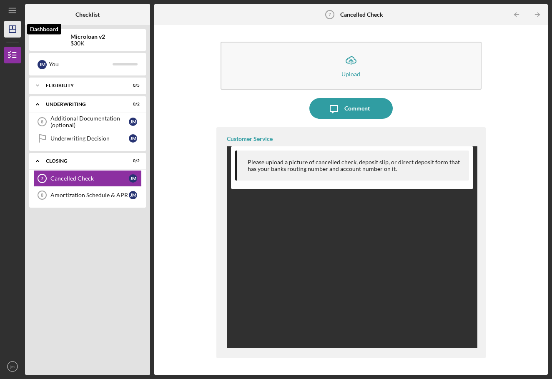
click at [12, 33] on icon "Icon/Dashboard" at bounding box center [12, 29] width 21 height 21
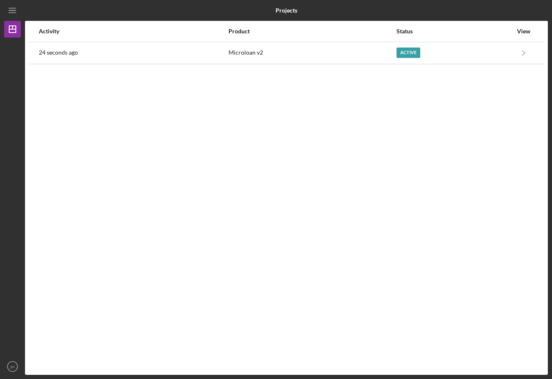
click at [20, 19] on div "Icon/Menu" at bounding box center [12, 10] width 17 height 21
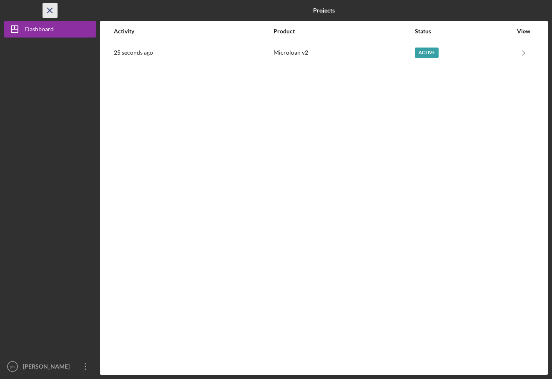
click at [45, 12] on icon "Icon/Menu Close" at bounding box center [50, 10] width 19 height 19
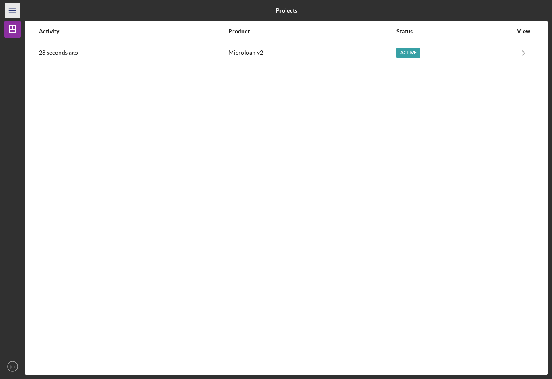
click at [16, 3] on icon "Icon/Menu" at bounding box center [12, 10] width 19 height 19
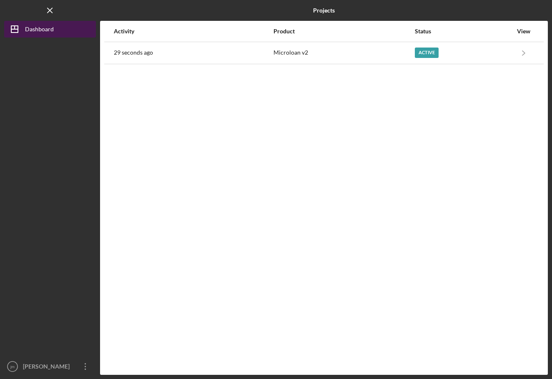
click at [36, 26] on div "Dashboard" at bounding box center [39, 30] width 29 height 19
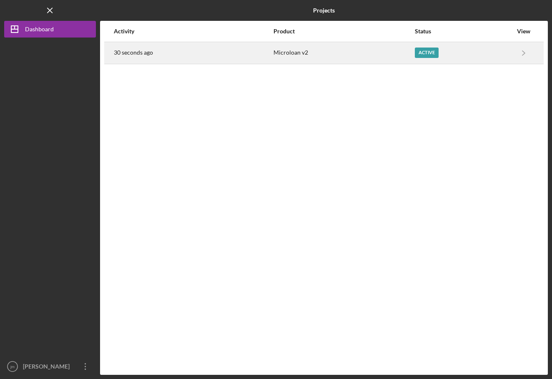
click at [427, 50] on div "Active" at bounding box center [426, 52] width 24 height 10
